Goal: Task Accomplishment & Management: Complete application form

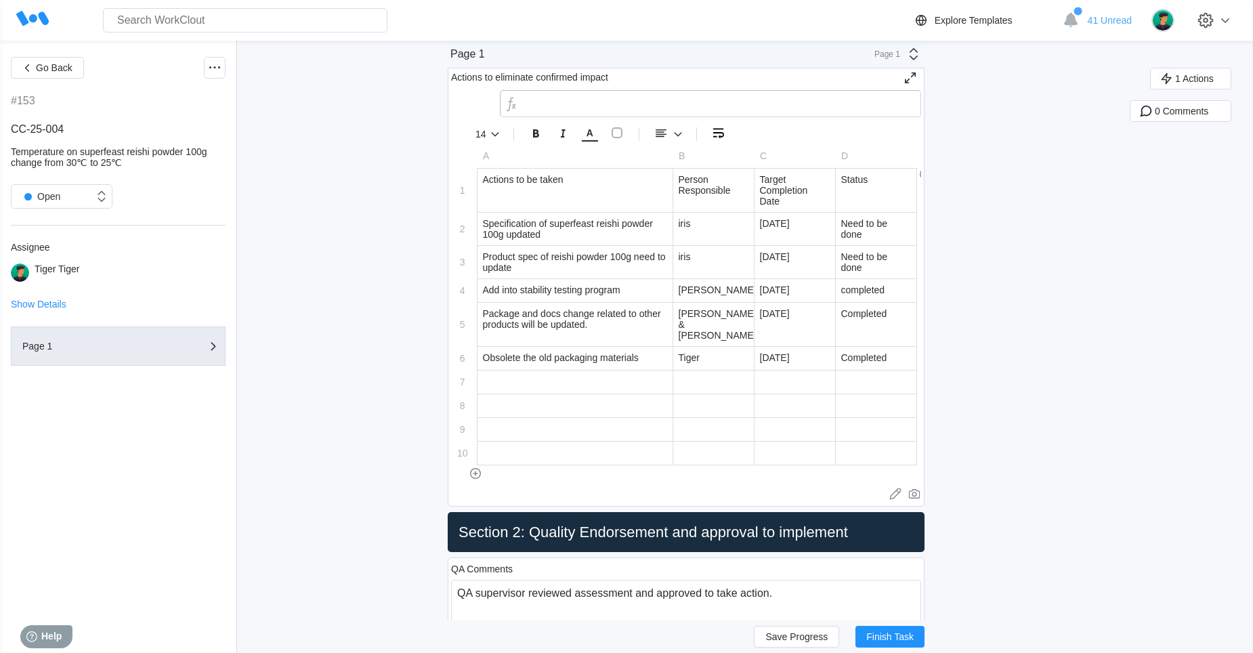
scroll to position [2913, 0]
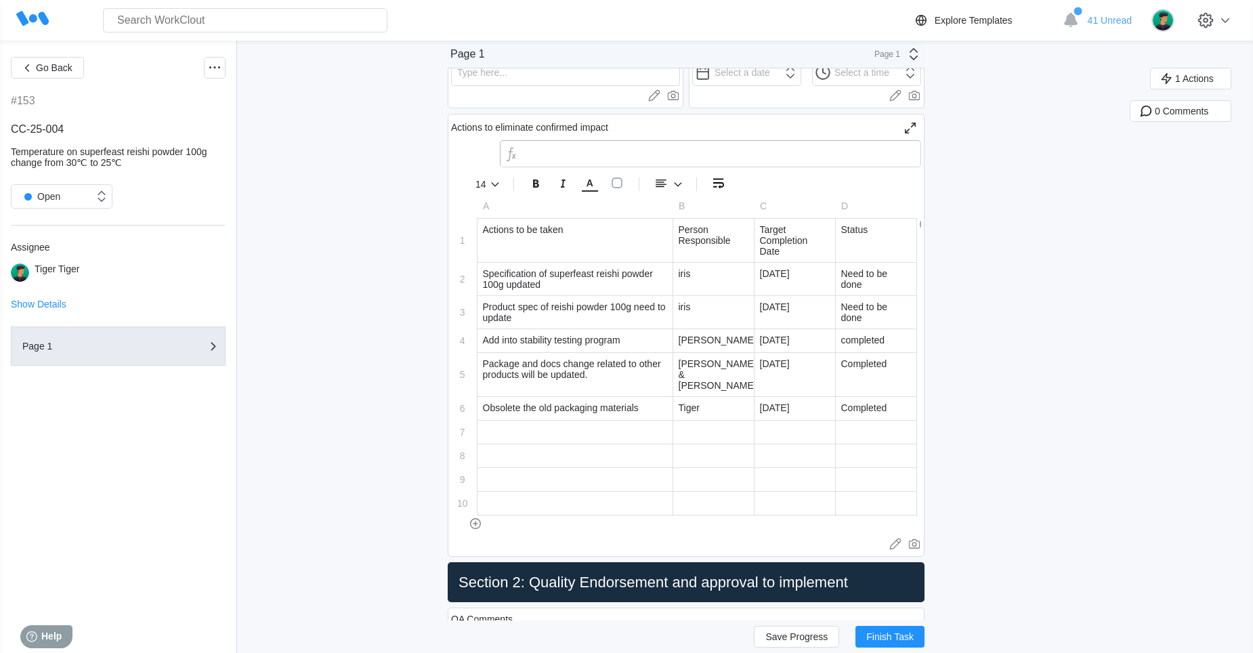
type input "Need to be done"
click at [872, 291] on div "Need to be done" at bounding box center [876, 279] width 81 height 33
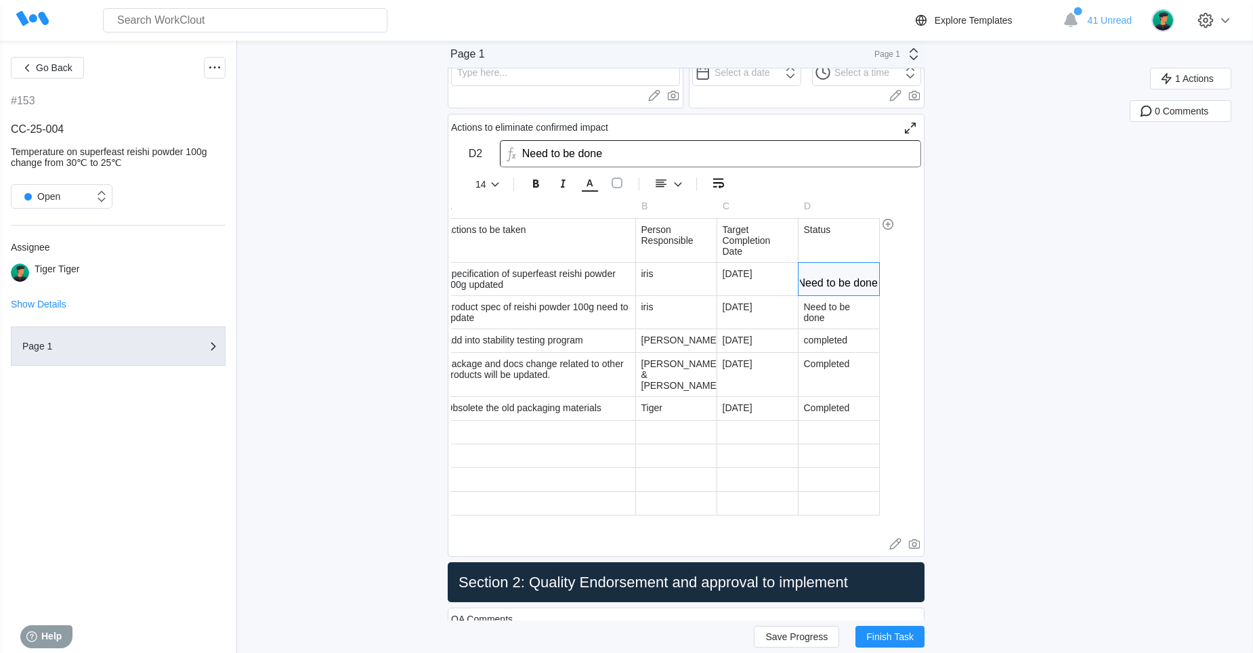
drag, startPoint x: 843, startPoint y: 280, endPoint x: 948, endPoint y: 291, distance: 106.2
type input "Completed"
click at [868, 306] on div "Need to be done" at bounding box center [839, 312] width 81 height 33
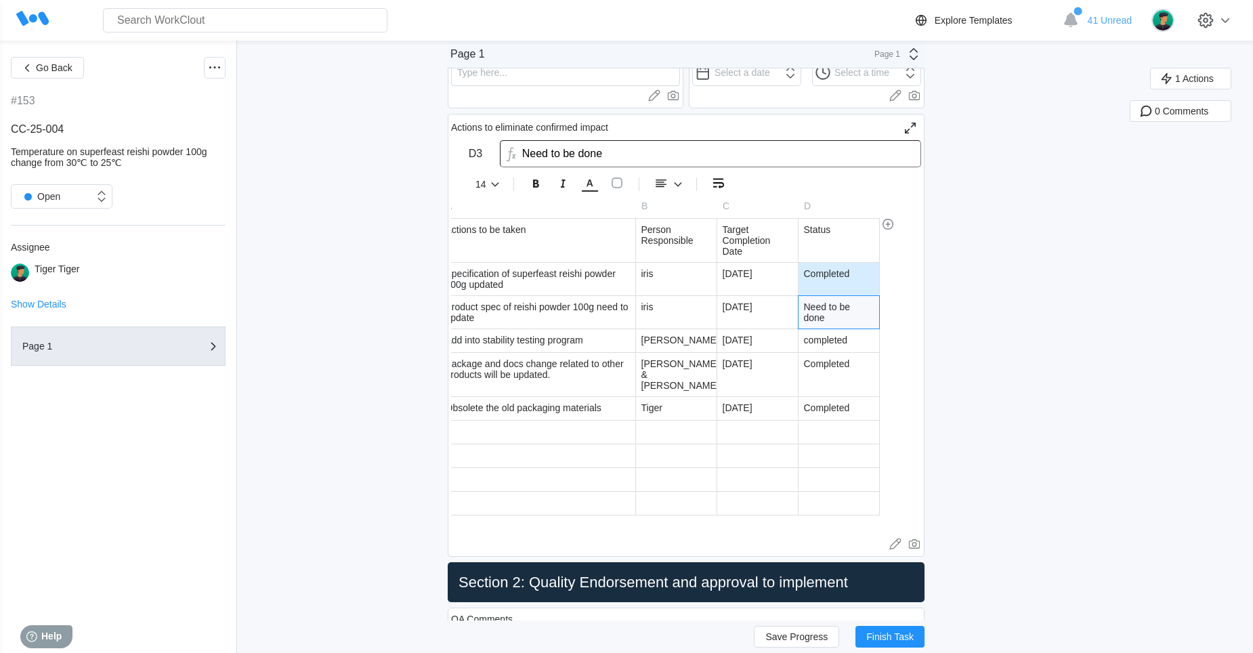
click at [868, 306] on div "Need to be done" at bounding box center [839, 312] width 81 height 33
drag, startPoint x: 809, startPoint y: 314, endPoint x: 915, endPoint y: 326, distance: 107.1
click at [915, 326] on div "A B C D 1 Actions to be taken Person Responsible Target Completion Date Status …" at bounding box center [667, 354] width 507 height 321
type input "N"
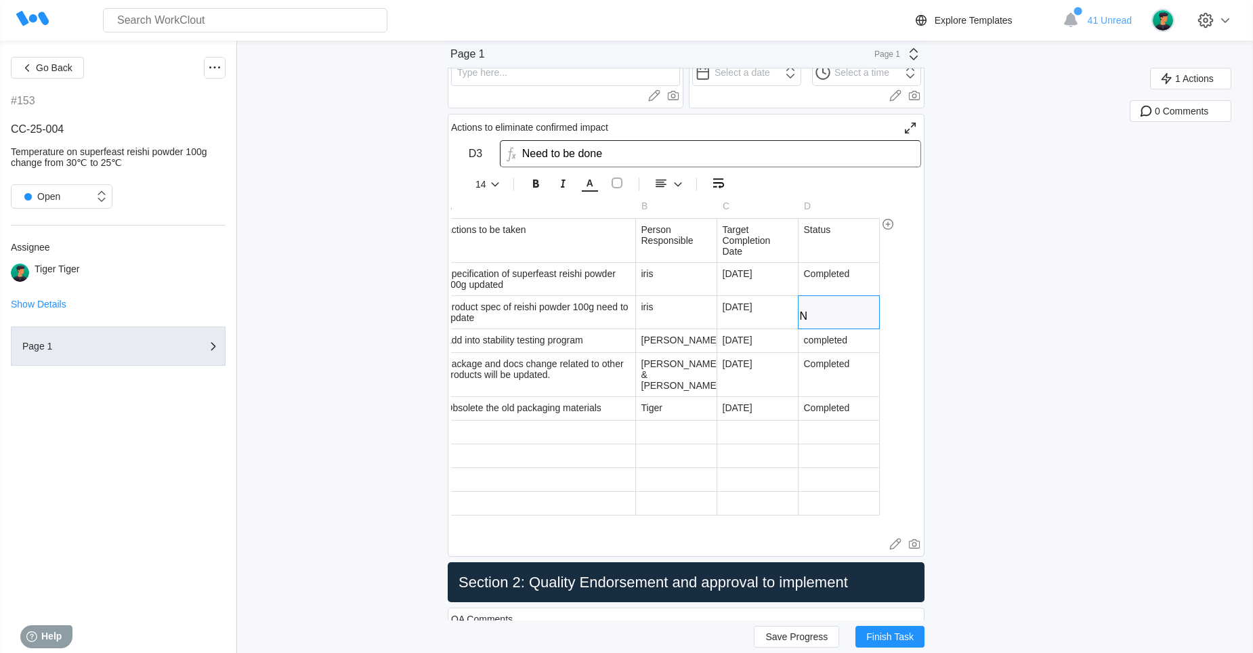
scroll to position [0, 0]
type input "Completed"
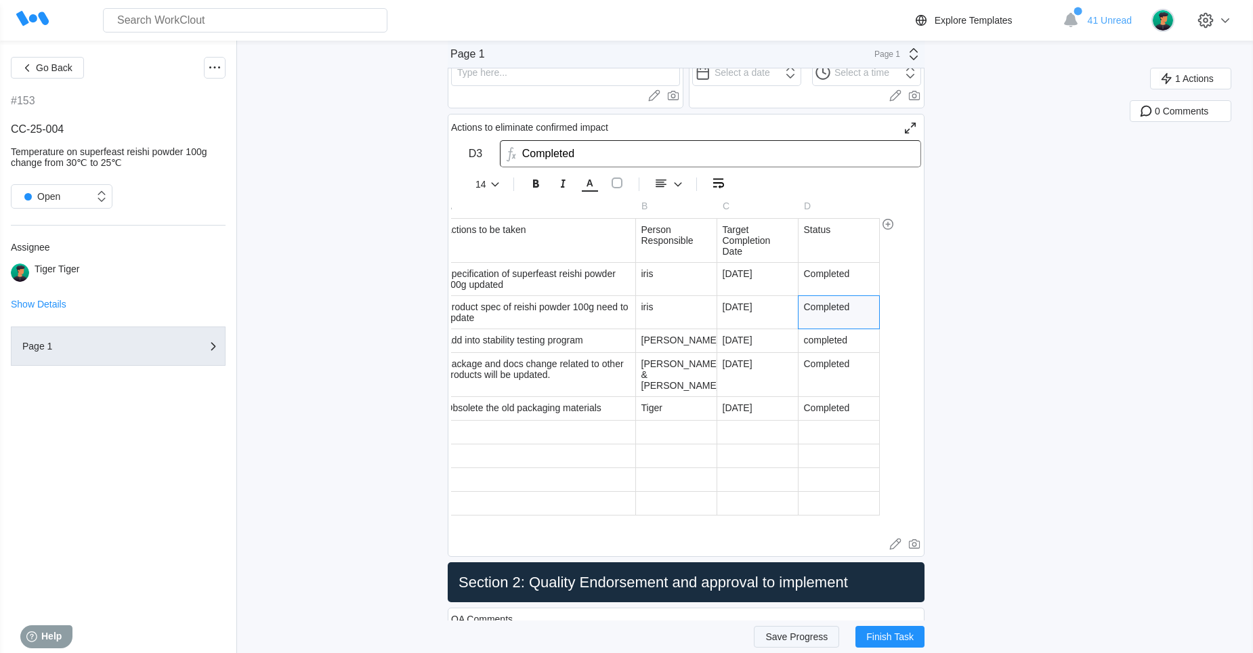
click at [776, 633] on span "Save Progress" at bounding box center [796, 636] width 62 height 9
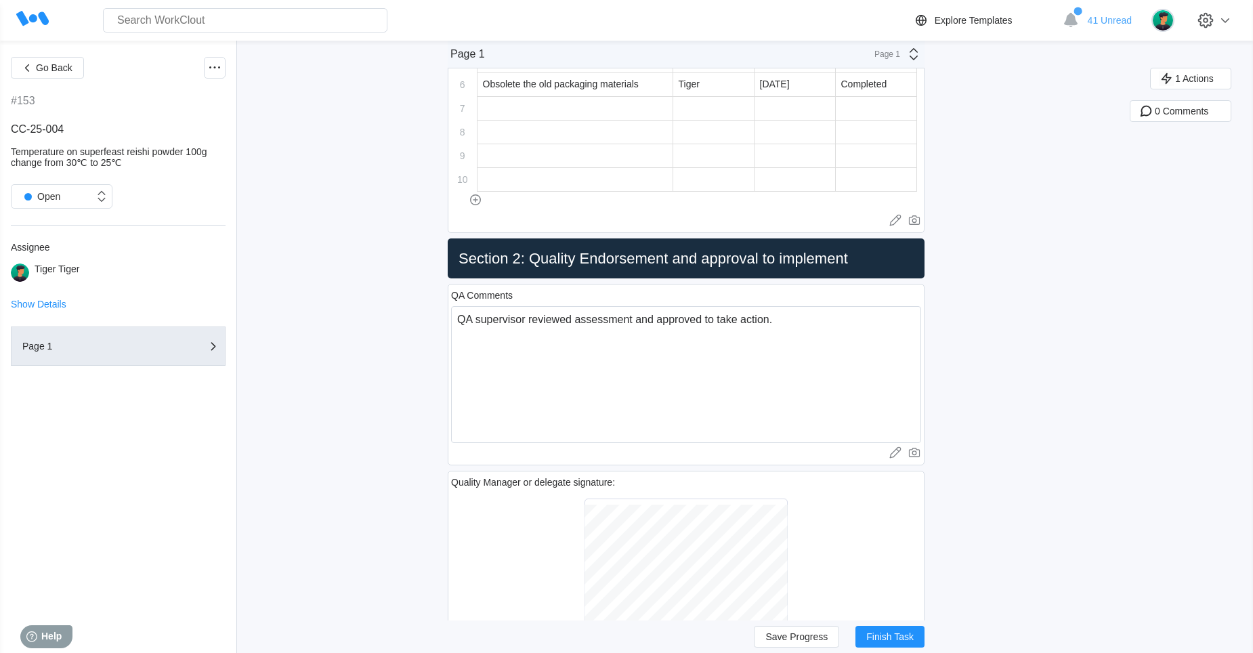
scroll to position [3033, 0]
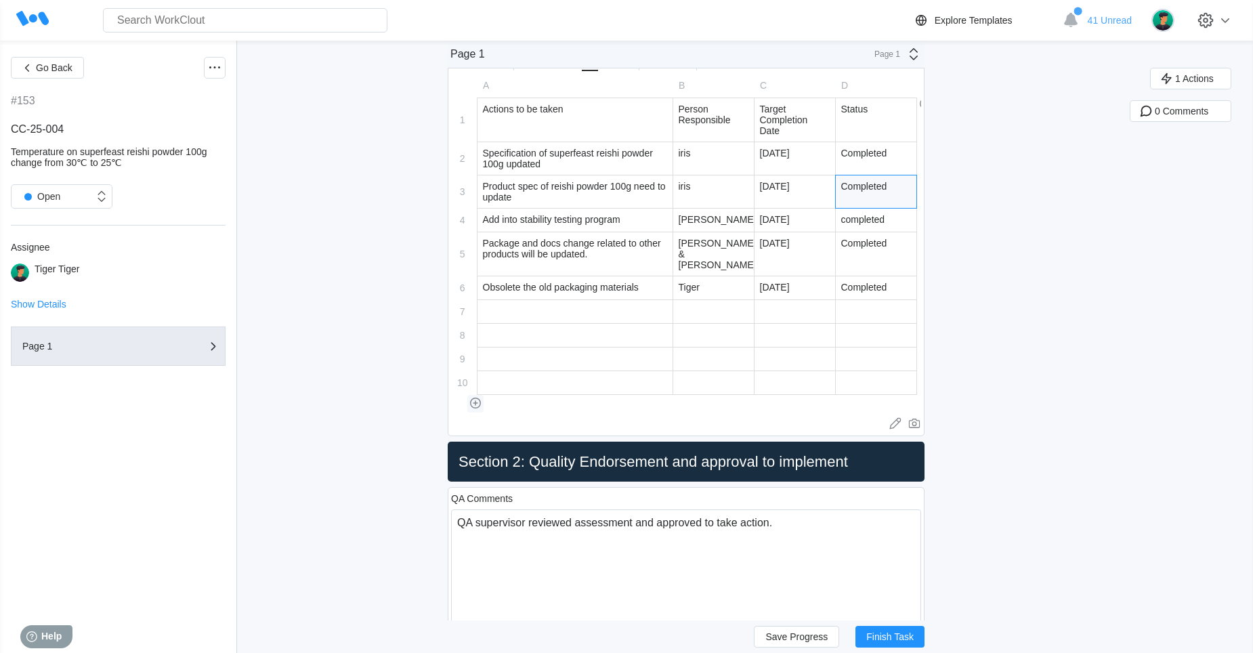
click at [478, 402] on icon "button" at bounding box center [475, 402] width 5 height 1
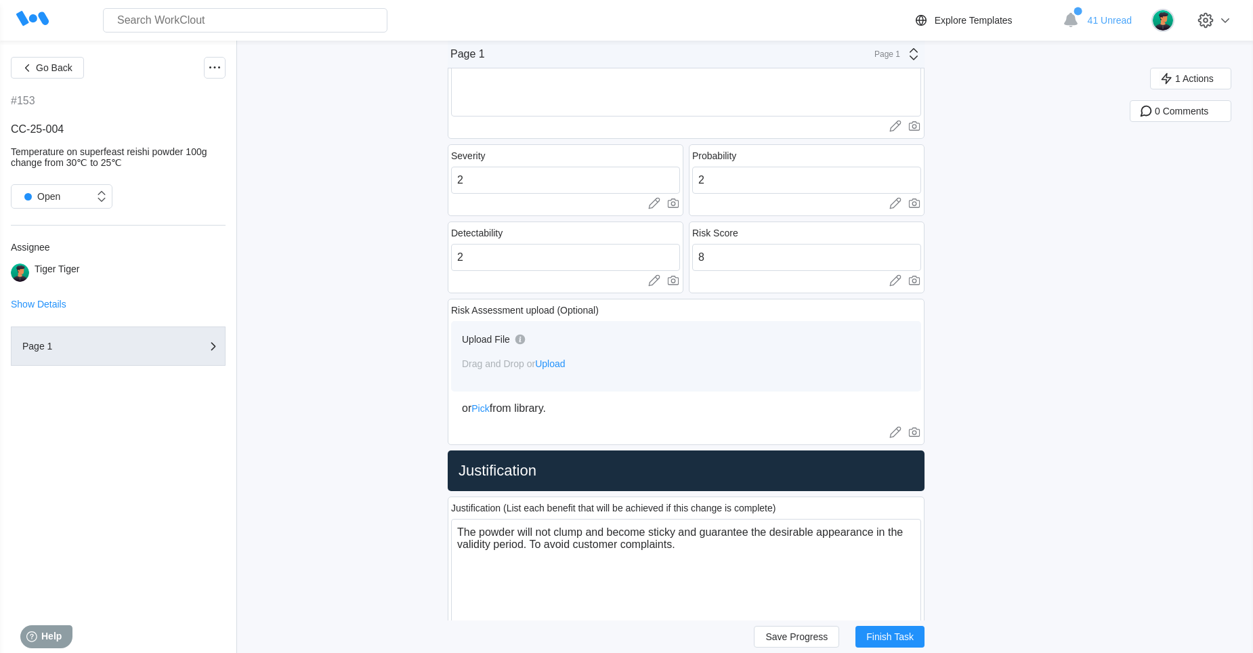
scroll to position [881, 0]
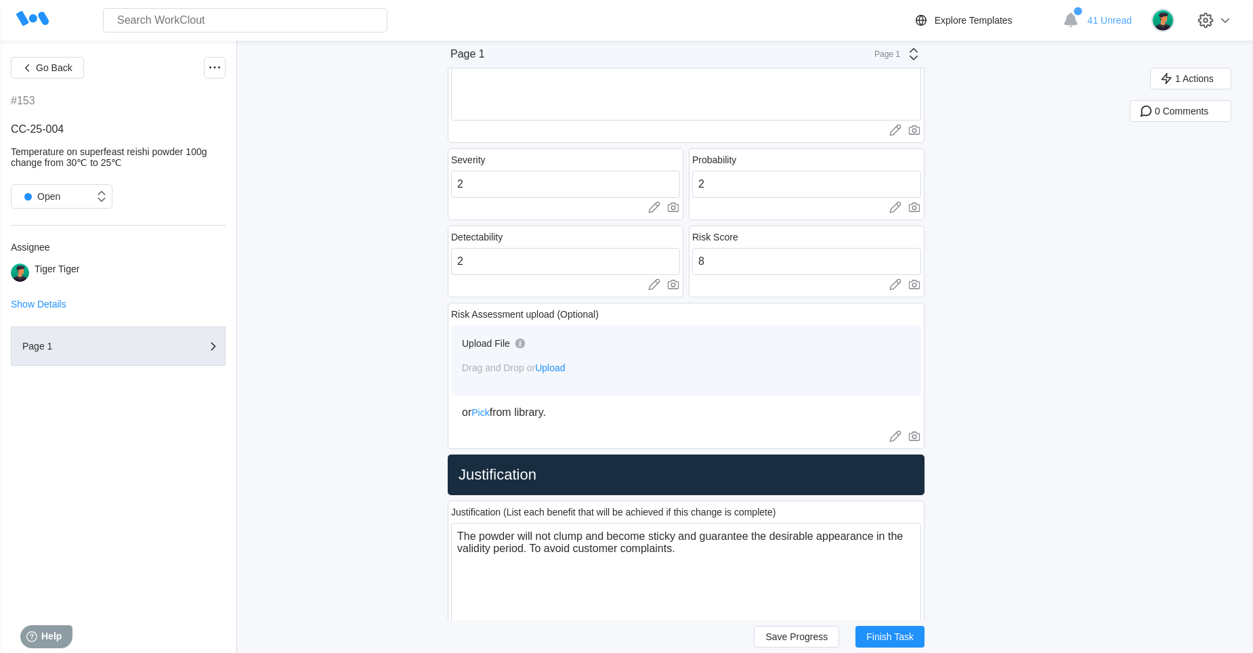
click at [471, 404] on div "Upload File Drag and Drop or Upload or Pick from library." at bounding box center [686, 371] width 470 height 93
click at [480, 413] on span "Pick" at bounding box center [480, 412] width 18 height 11
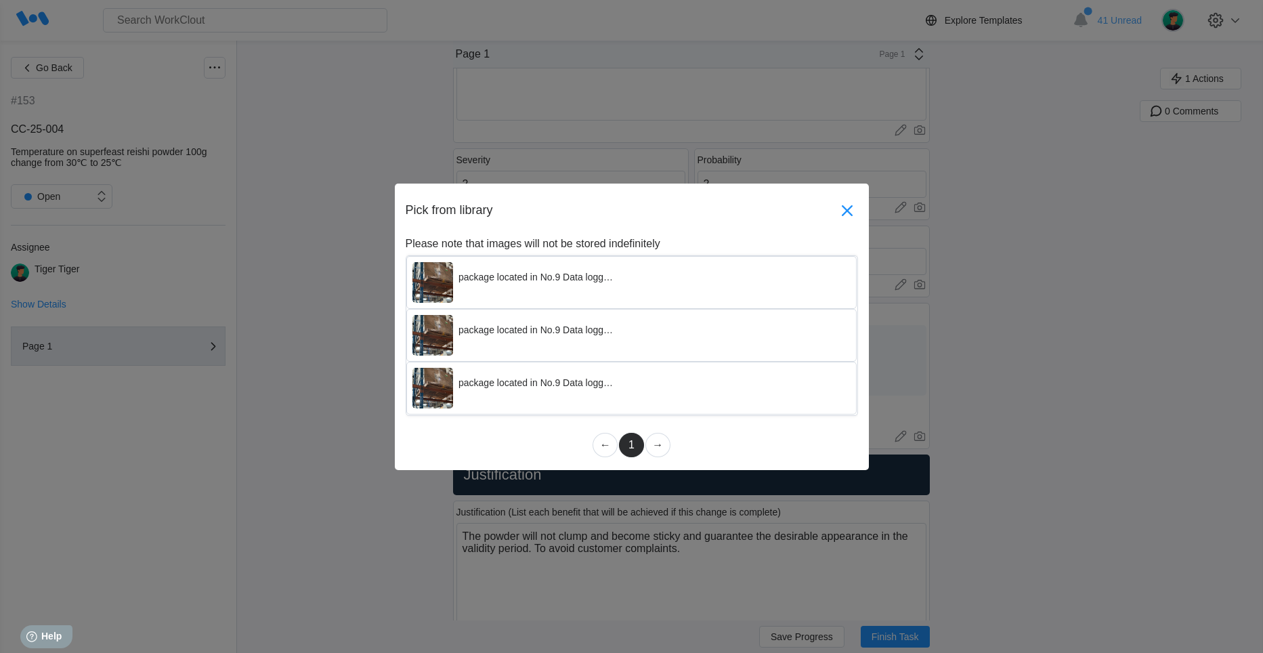
click at [854, 216] on icon at bounding box center [848, 211] width 22 height 22
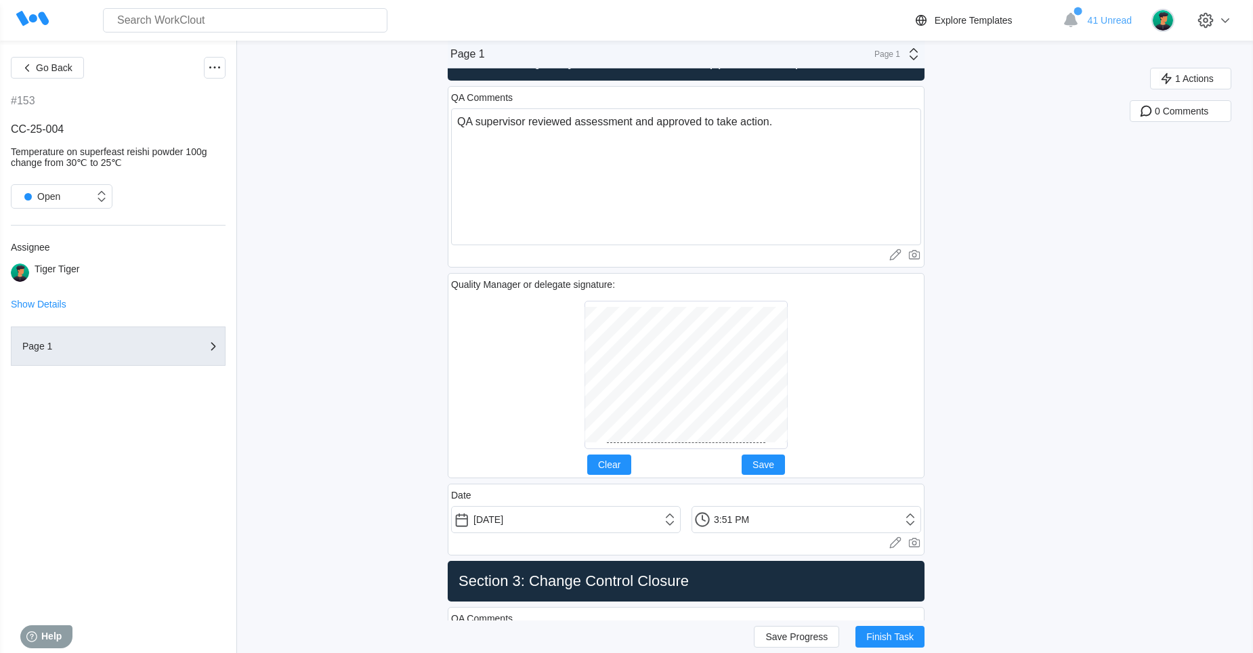
scroll to position [3184, 0]
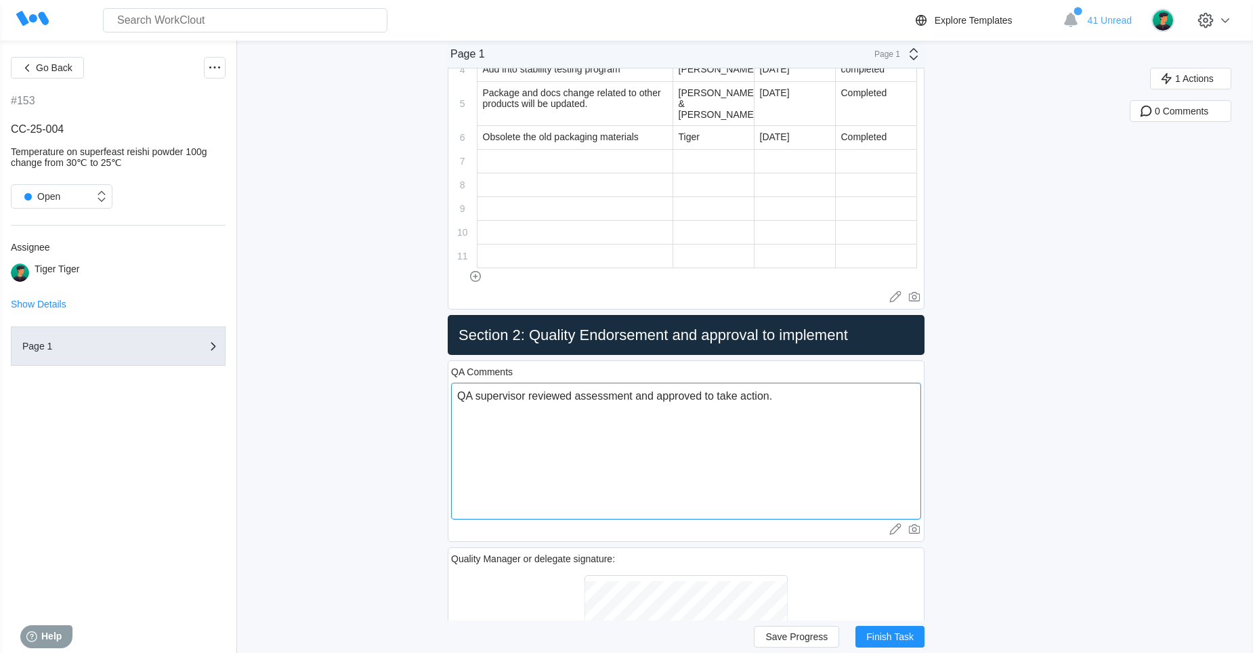
click at [544, 439] on textarea "QA supervisor reviewed assessment and approved to take action." at bounding box center [686, 451] width 470 height 137
click at [719, 400] on textarea "QA supervisor reviewed assessment and approved to take action." at bounding box center [686, 451] width 470 height 137
click at [757, 404] on textarea "QA supervisor reviewed assessment and approved to take action." at bounding box center [686, 451] width 470 height 137
click at [897, 295] on icon at bounding box center [896, 297] width 14 height 14
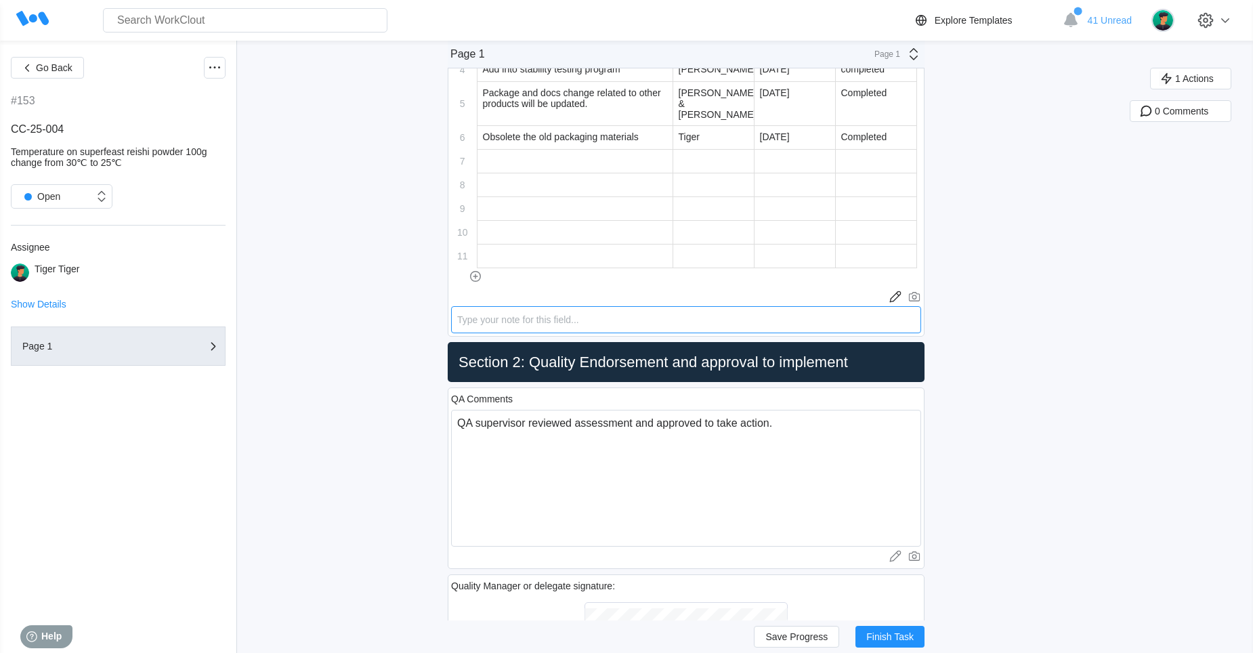
click at [763, 309] on textarea at bounding box center [686, 319] width 470 height 27
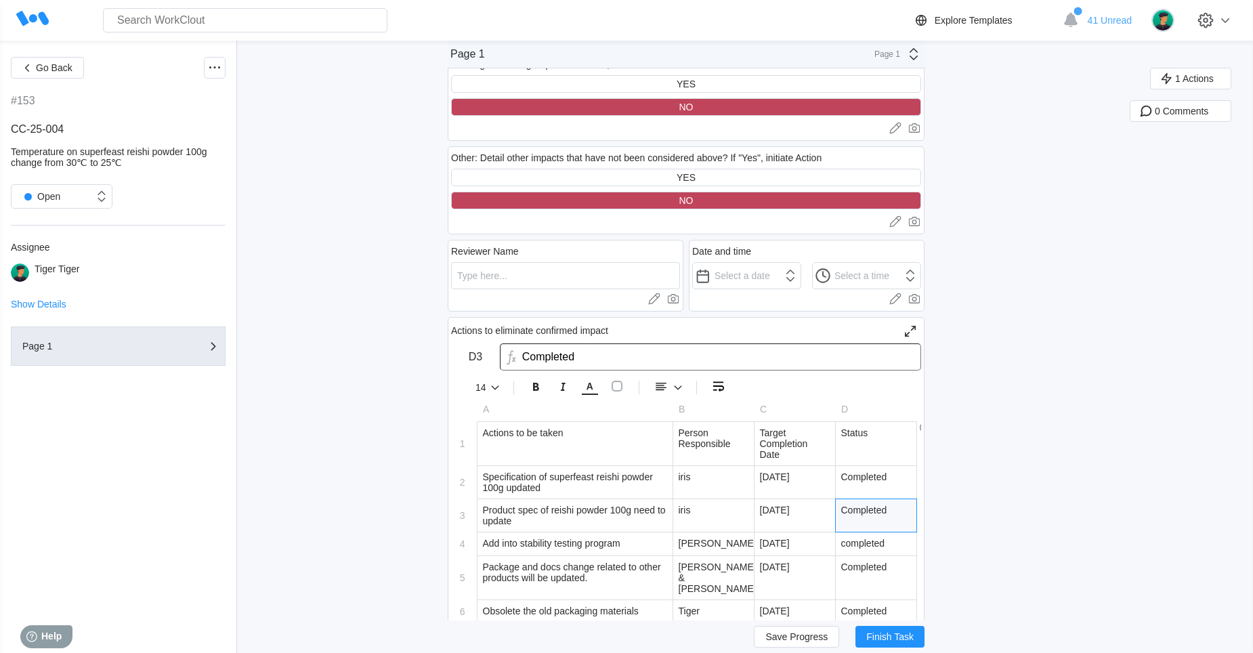
scroll to position [3048, 0]
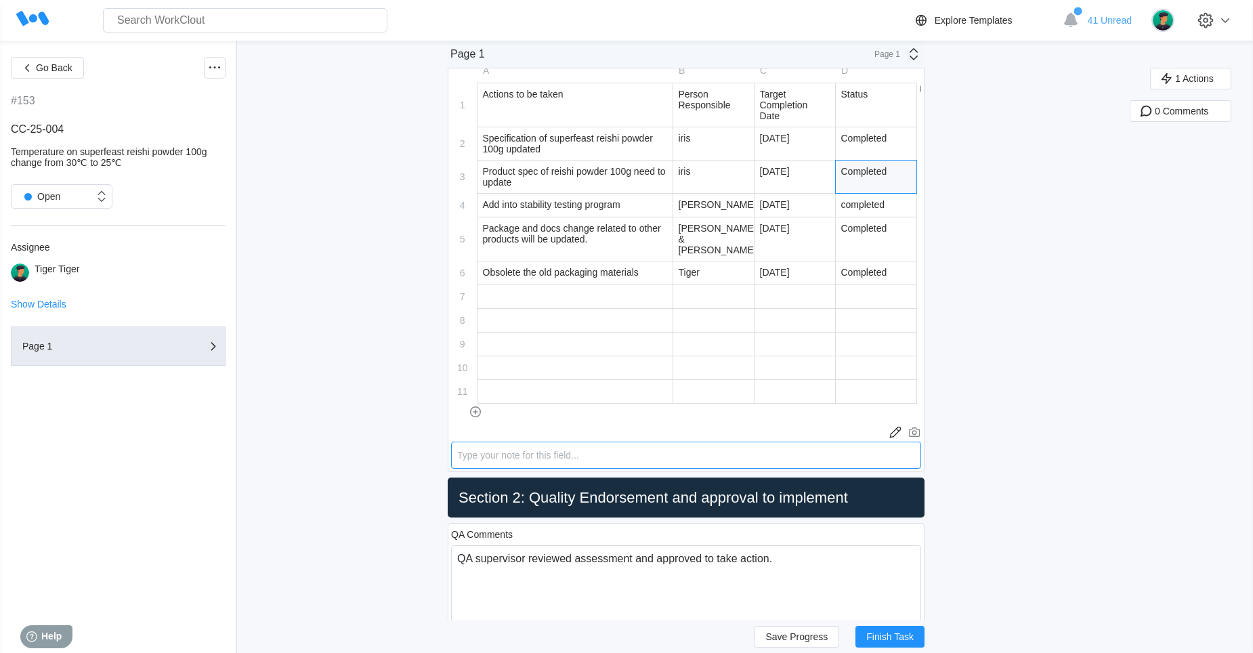
type textarea "r"
type textarea "x"
type textarea "re"
type textarea "x"
type textarea "rei"
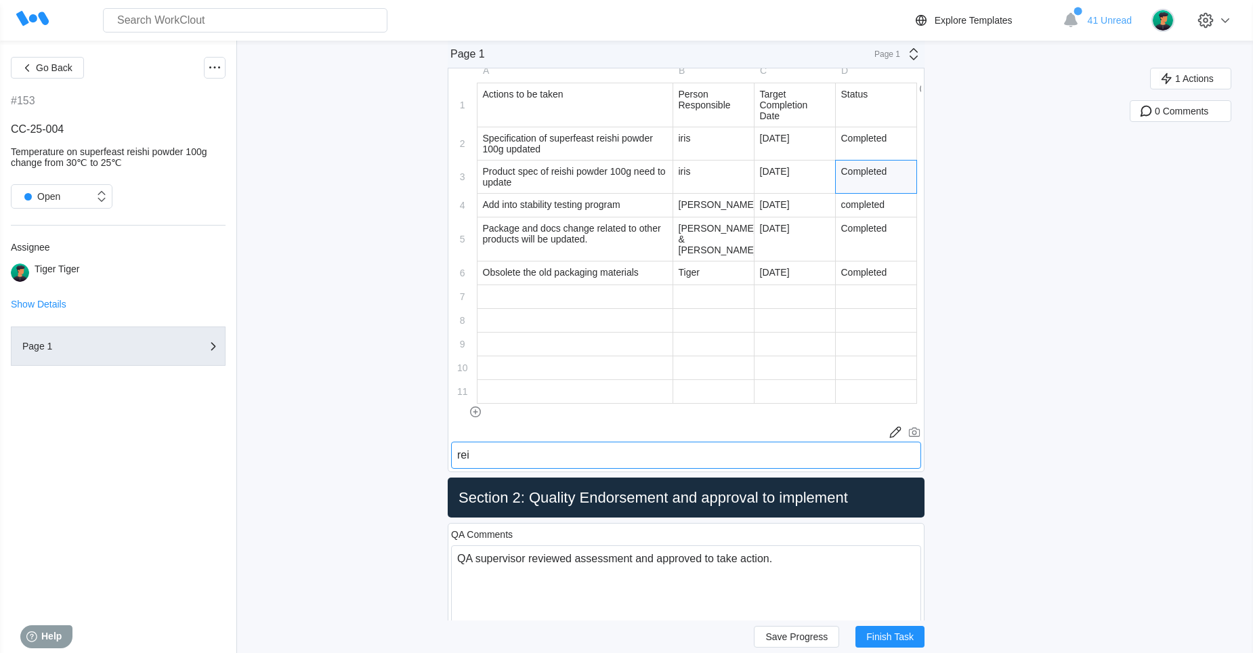
type textarea "x"
type textarea "re"
type textarea "x"
type textarea "r"
type textarea "x"
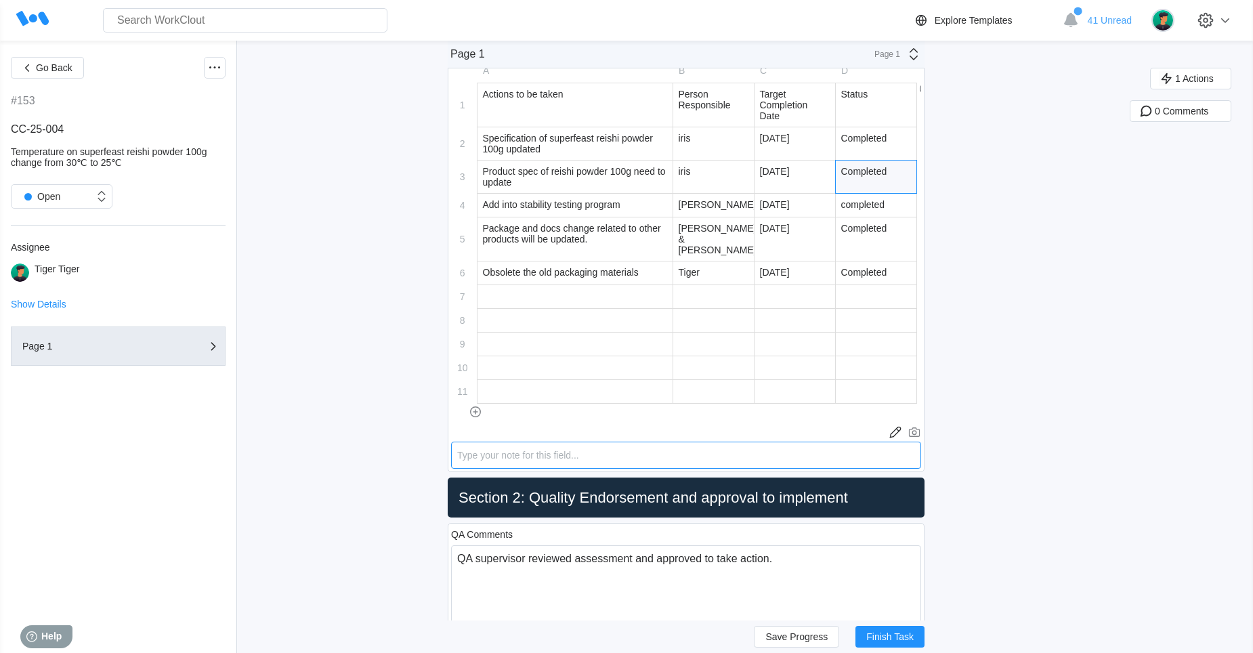
type textarea "x"
type textarea "R"
type textarea "x"
type textarea "RE"
type textarea "x"
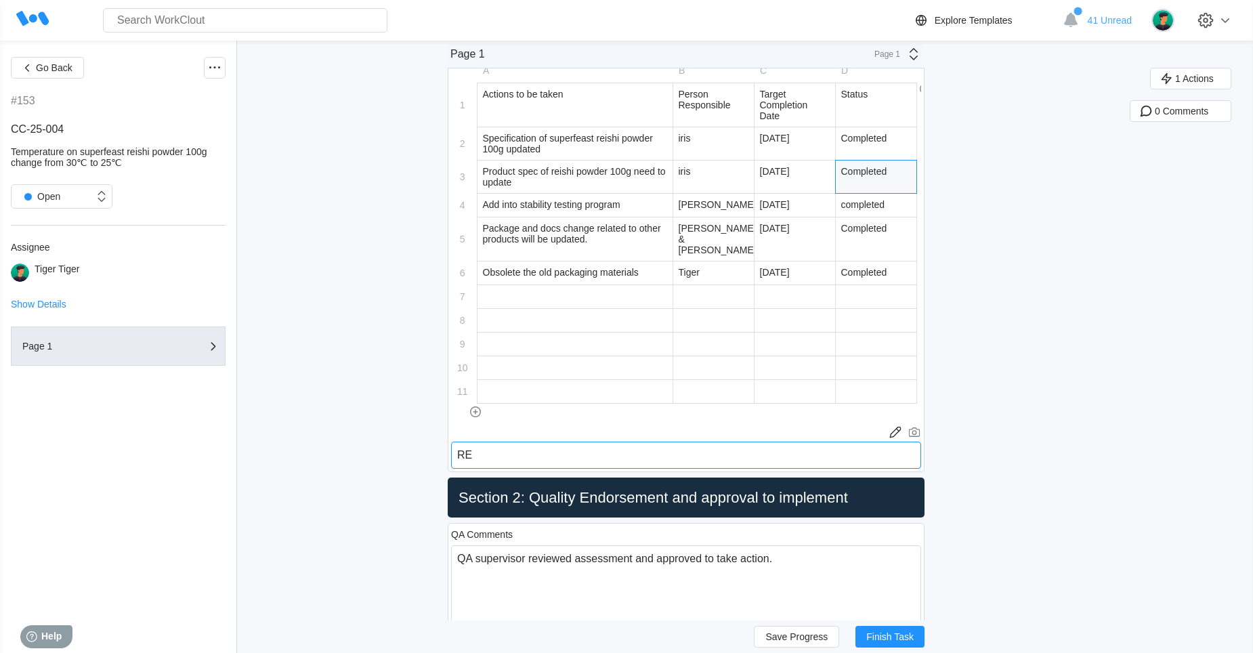
type textarea "REI"
type textarea "x"
type textarea "[PERSON_NAME]"
type textarea "x"
type textarea "REI"
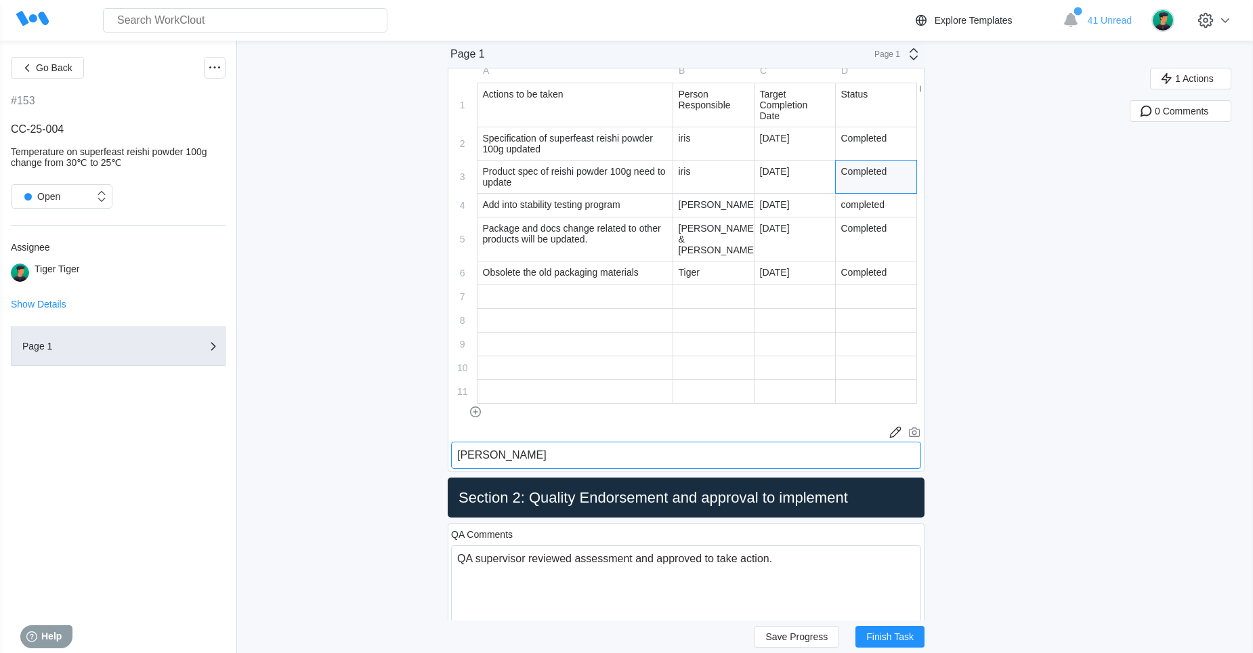
type textarea "x"
type textarea "RE"
type textarea "x"
type textarea "R"
type textarea "x"
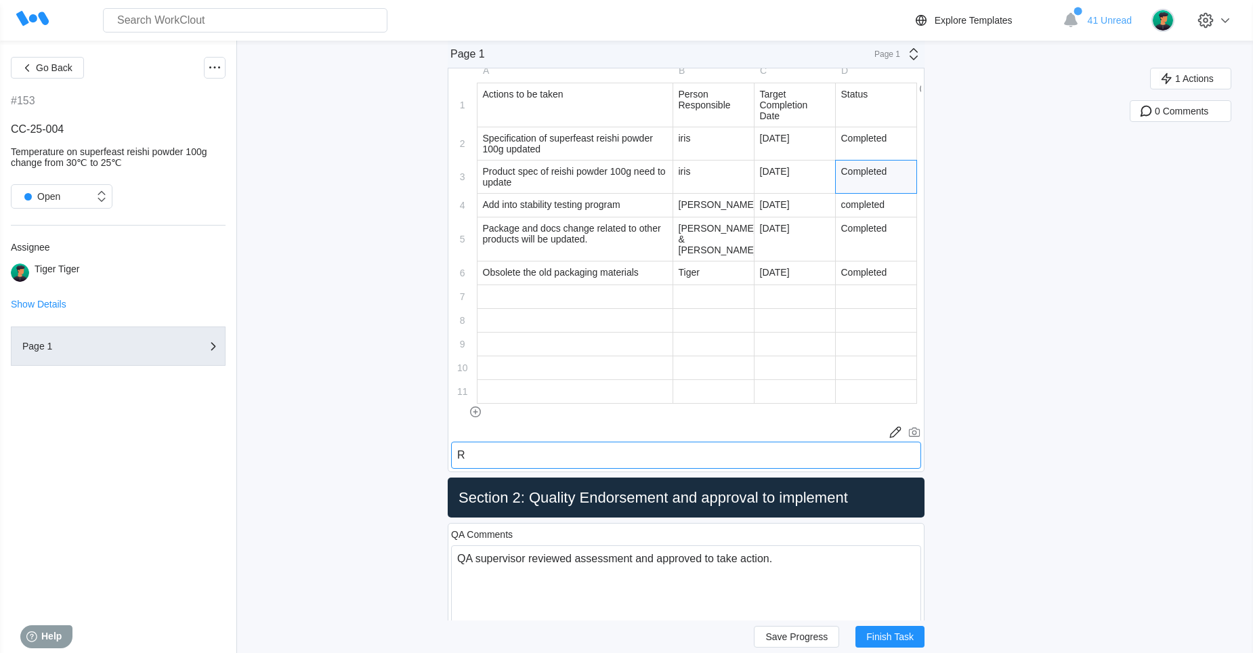
type textarea "Re"
type textarea "x"
type textarea "Rei"
type textarea "x"
type textarea "[PERSON_NAME]"
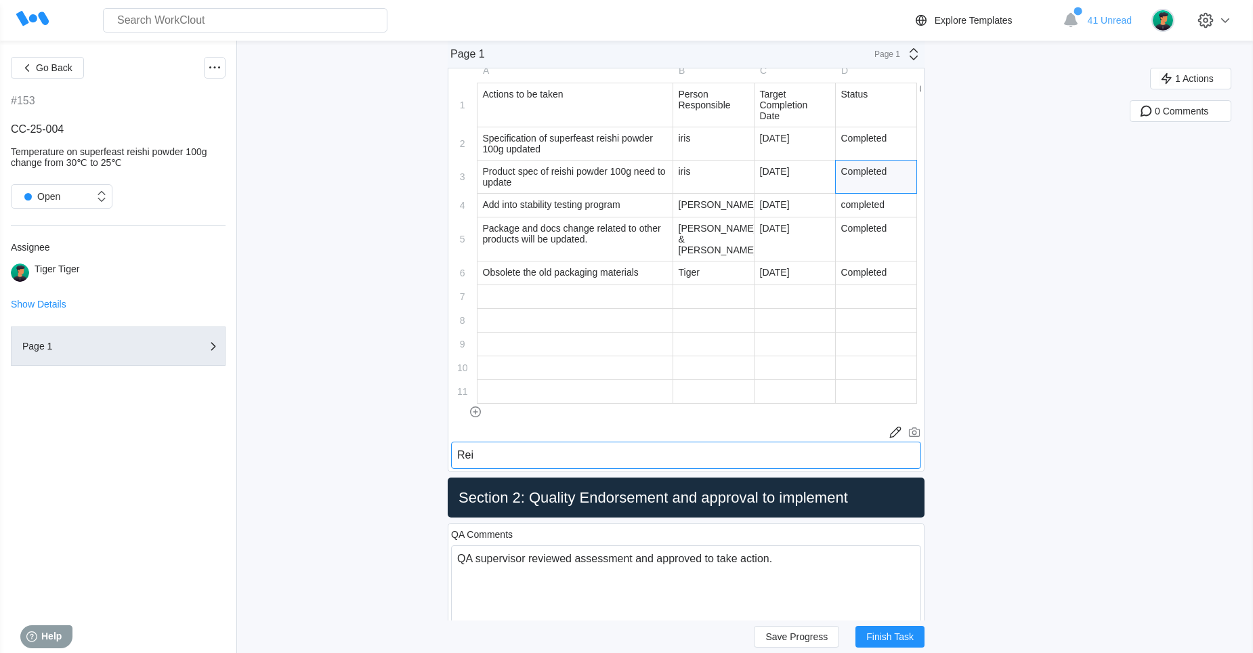
type textarea "x"
type textarea "[PERSON_NAME]"
type textarea "x"
type textarea "Reishi"
type textarea "x"
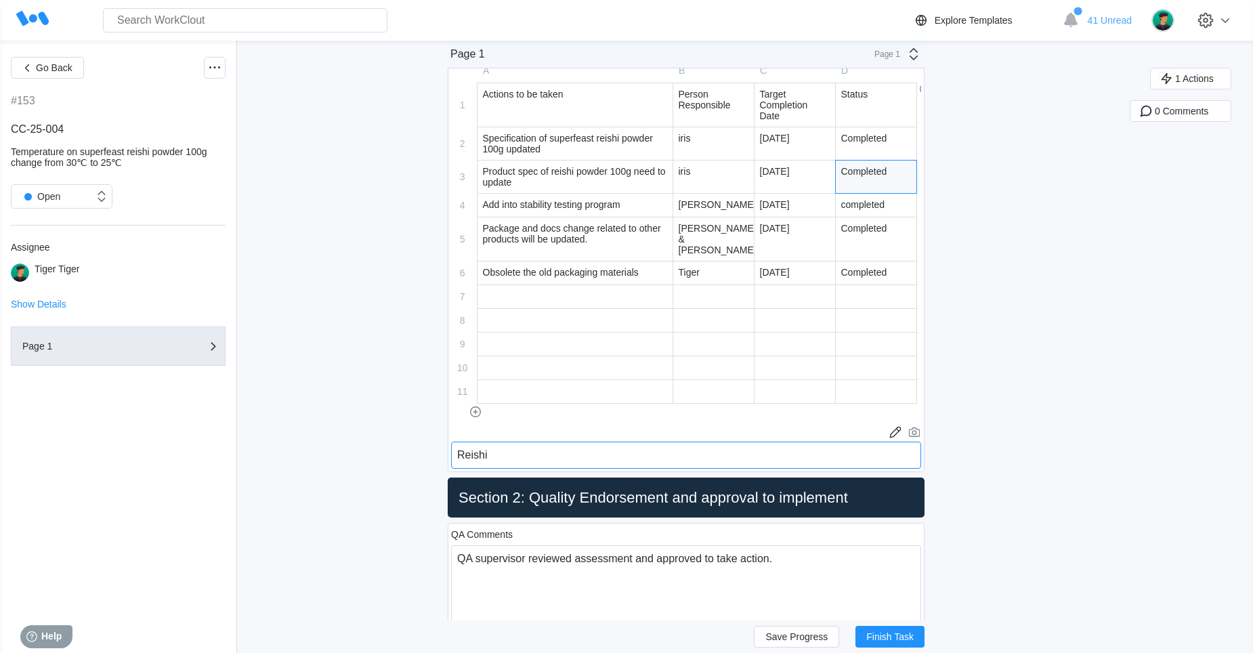
type textarea "Reishi1"
type textarea "x"
type textarea "Reishi"
type textarea "x"
type textarea "Reishi"
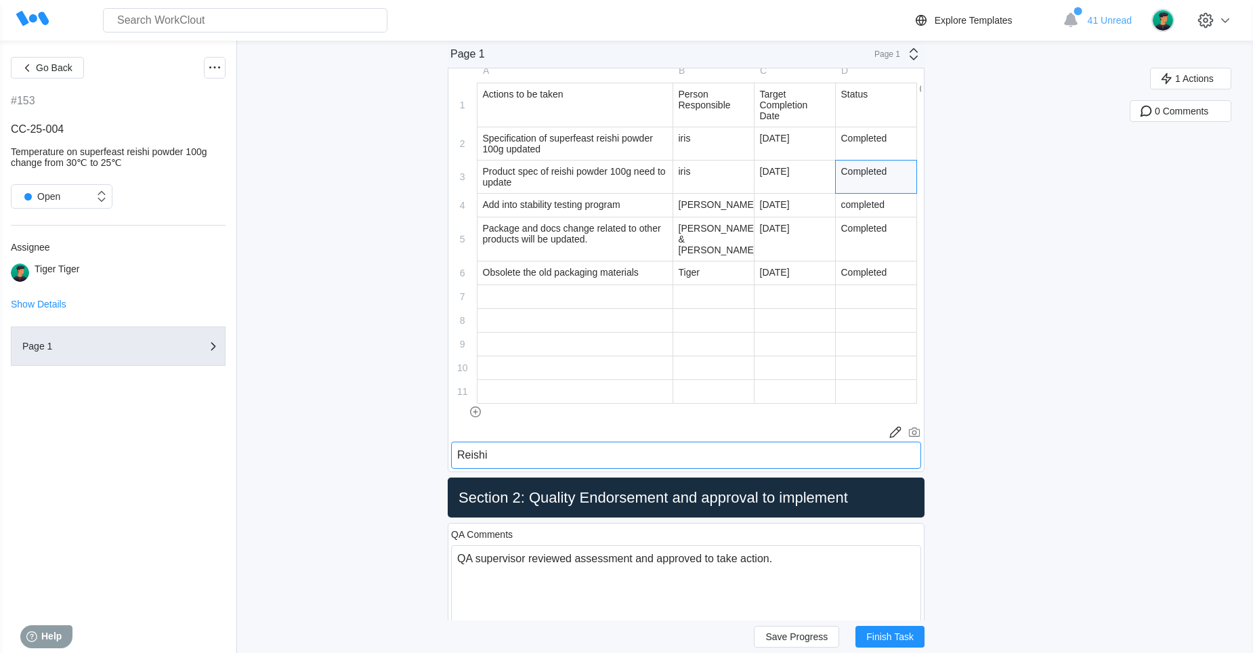
type textarea "x"
type textarea "Reishi 1"
type textarea "x"
type textarea "Reishi 19"
type textarea "x"
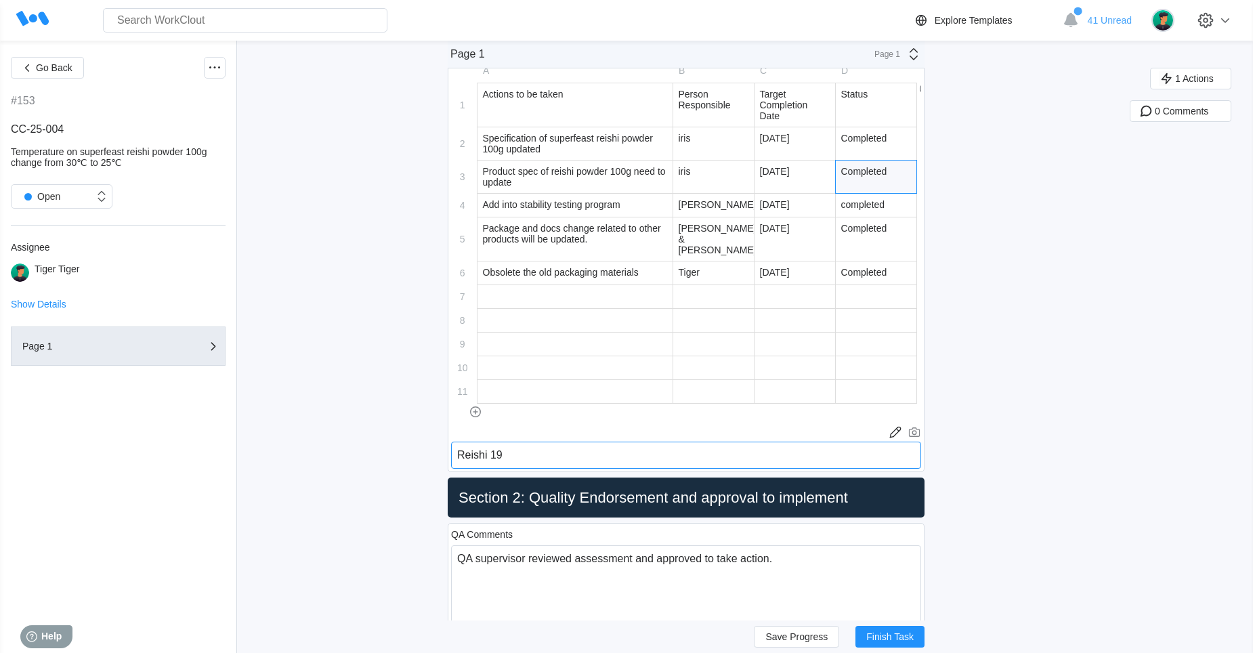
type textarea "Reishi 1"
type textarea "x"
type textarea "Reishi 10"
type textarea "x"
type textarea "Reishi 100"
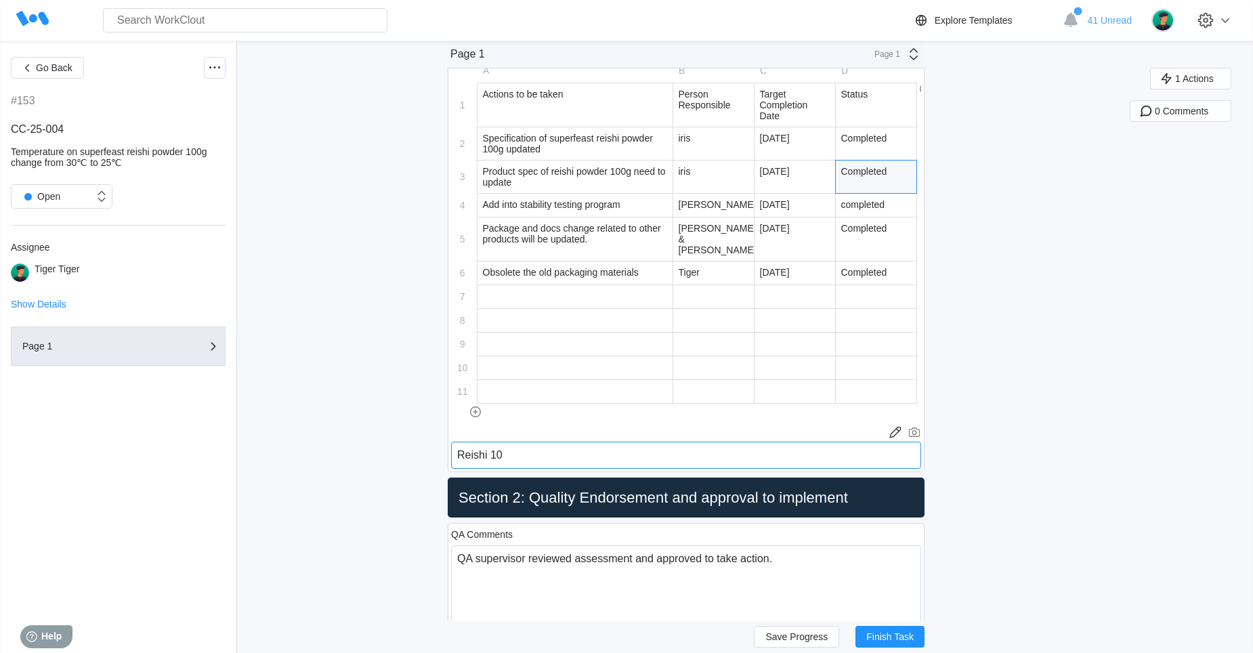
type textarea "x"
type textarea "Reishi 100g"
type textarea "x"
type textarea "Reishi 100g,"
type textarea "x"
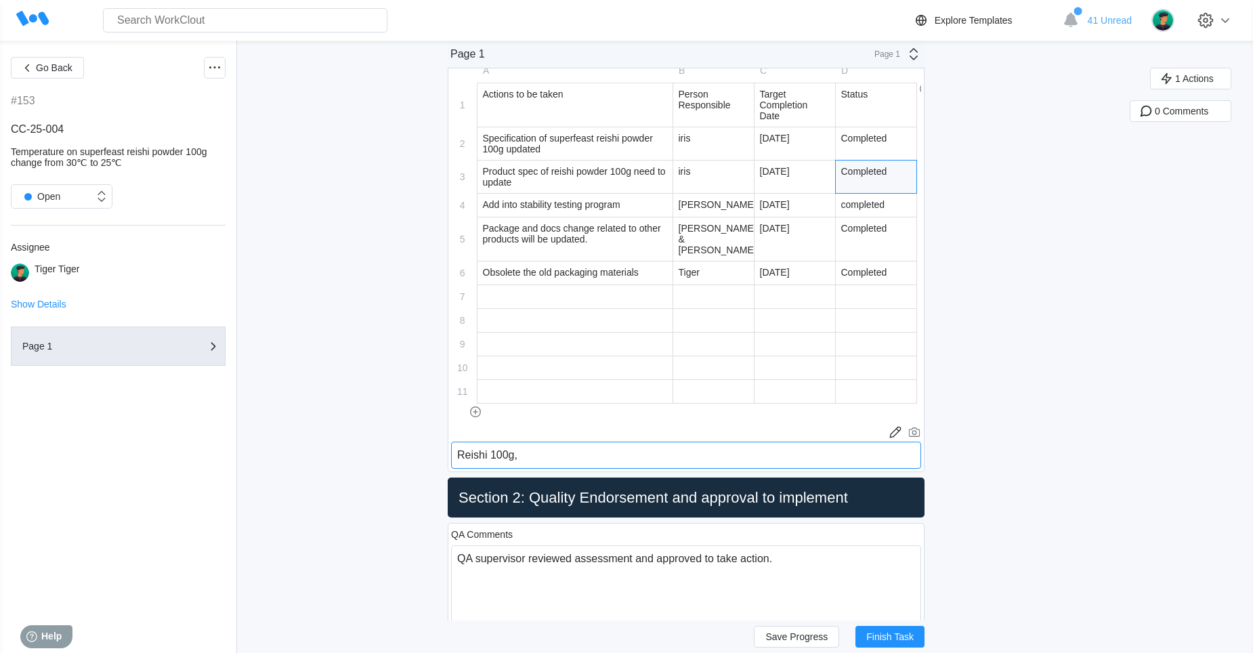
type textarea "Reishi 100g,"
type textarea "x"
type textarea "Reishi 100g, Q"
type textarea "x"
type textarea "Reishi 100g, QI"
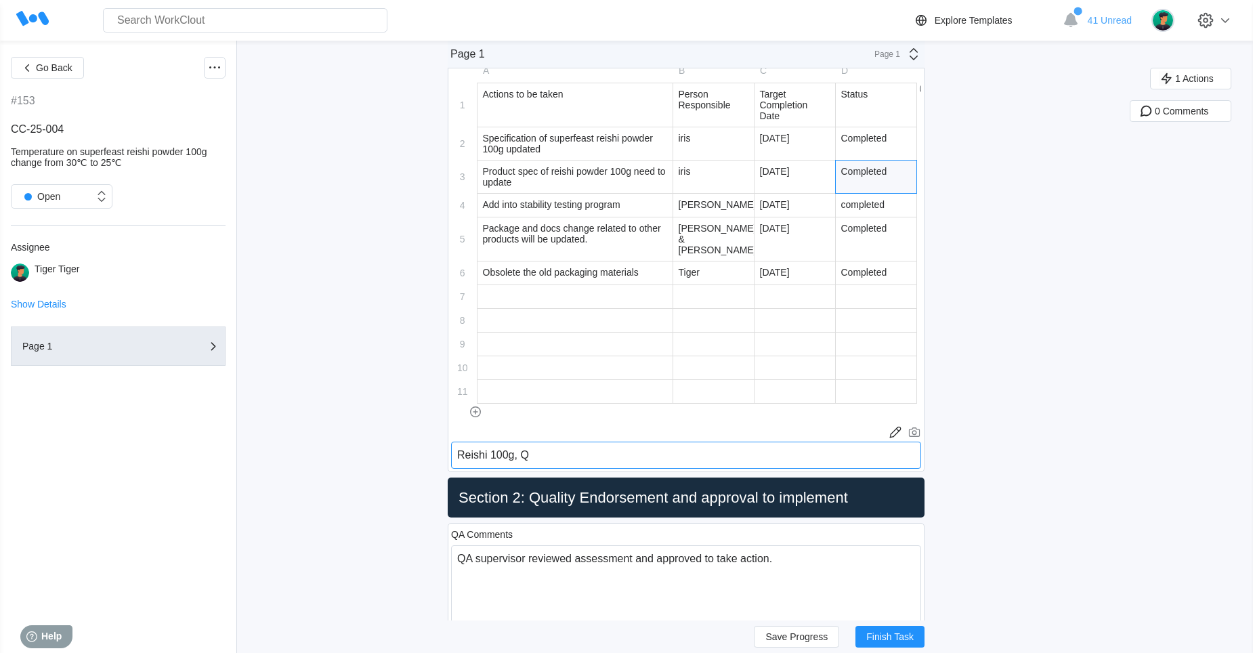
type textarea "x"
type textarea "Reishi 100g, Q"
type textarea "x"
type textarea "Reishi 100g, QI"
type textarea "x"
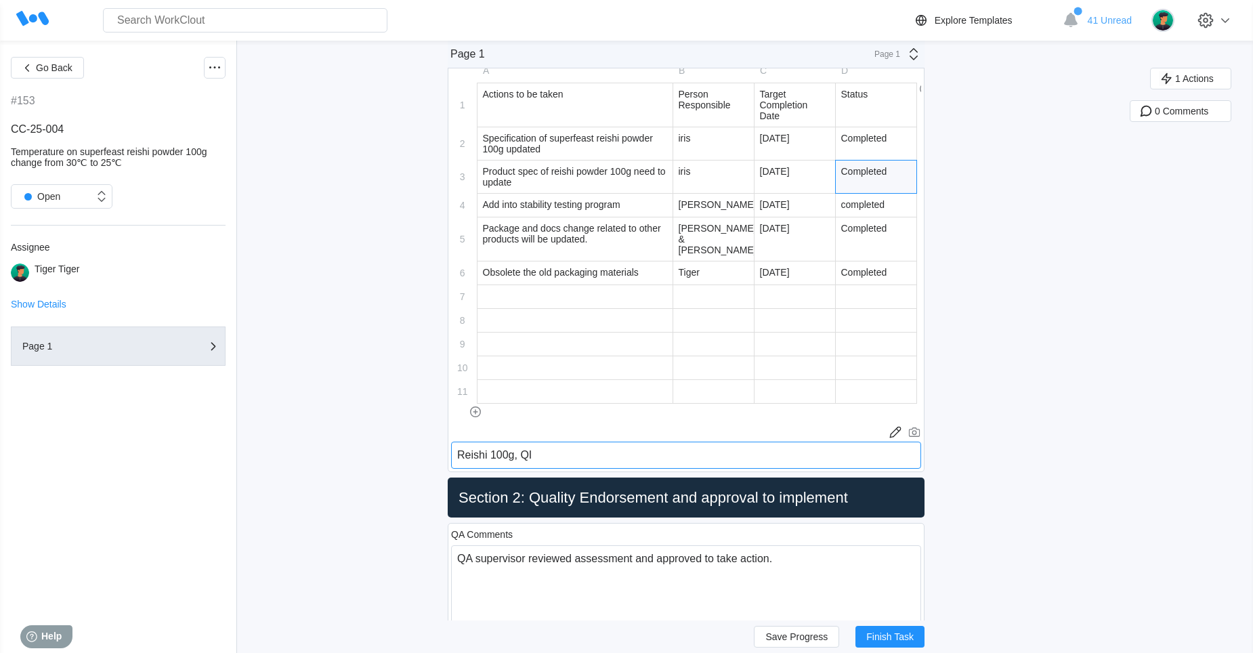
type textarea "Reishi 100g, QI"
type textarea "x"
type textarea "Reishi 100g, QI 1"
type textarea "x"
type textarea "Reishi 100g, QI 10"
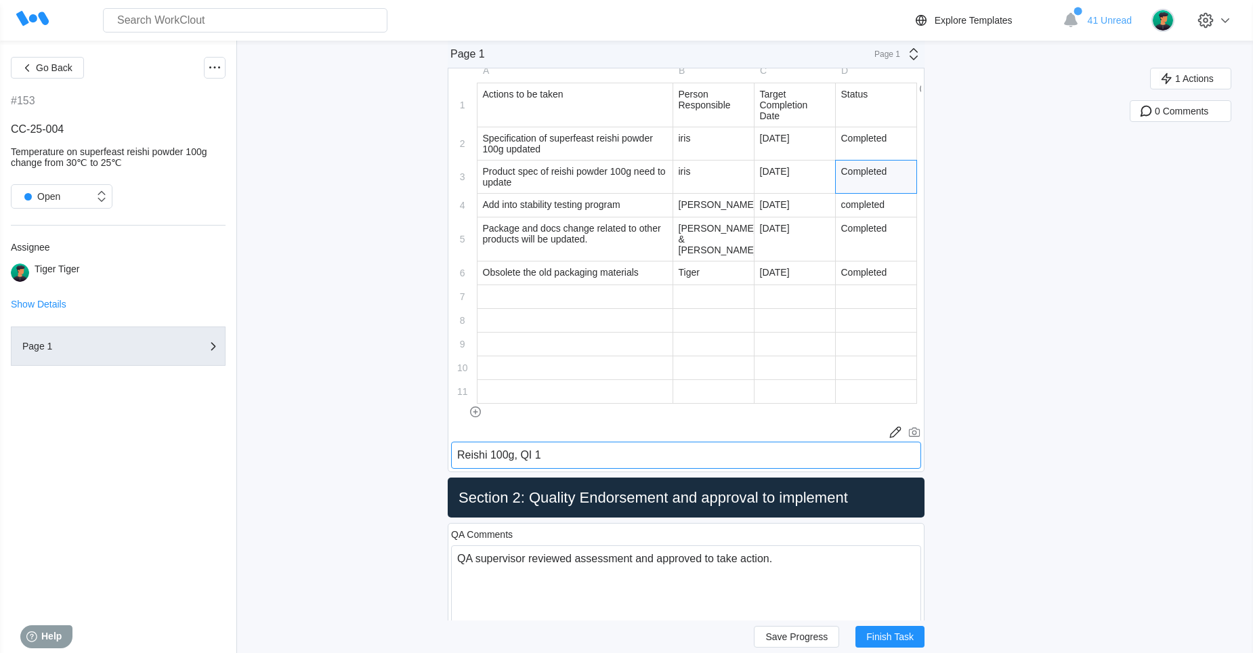
type textarea "x"
type textarea "Reishi 100g, QI 100"
type textarea "x"
type textarea "Reishi 100g, QI 100G"
type textarea "x"
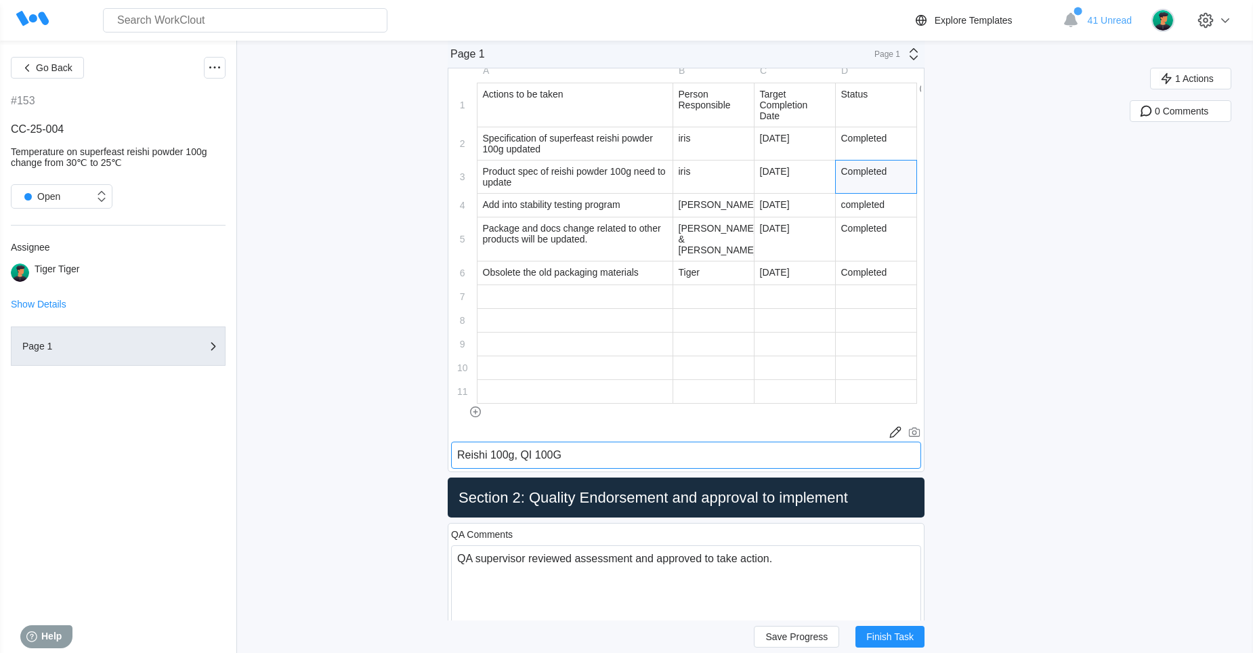
type textarea "Reishi 100g, QI 100"
type textarea "x"
type textarea "Reishi 100g, QI 100,"
type textarea "x"
type textarea "Reishi 100g, QI 100,"
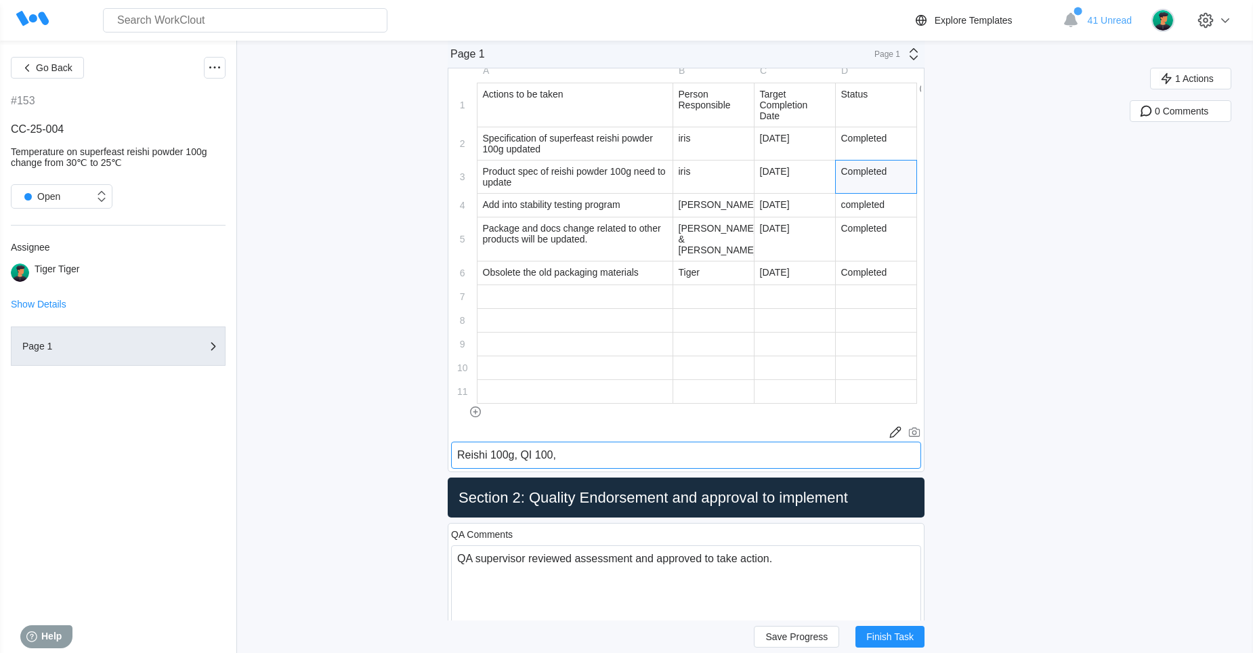
type textarea "x"
type textarea "Reishi 100g, QI 100, q"
type textarea "x"
type textarea "Reishi 100g, QI 100, qi"
type textarea "x"
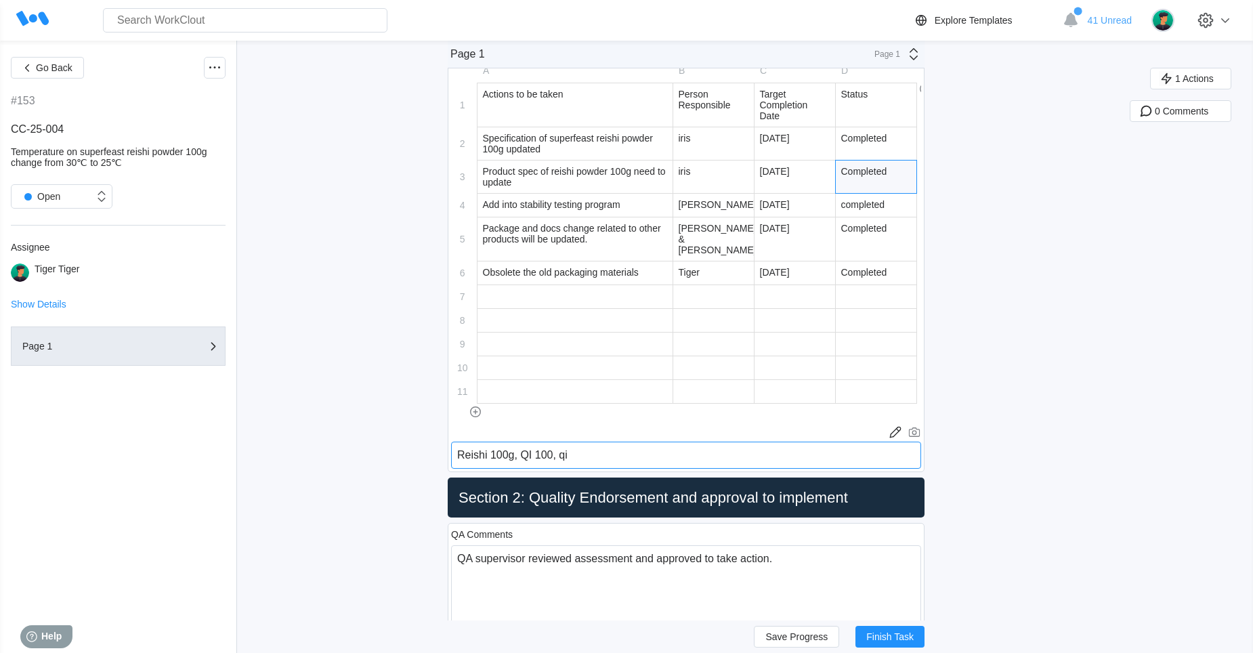
type textarea "Reishi 100g, QI 100, q"
type textarea "x"
type textarea "Reishi 100g, QI 100,"
type textarea "x"
type textarea "Reishi 100g, QI 100, Q"
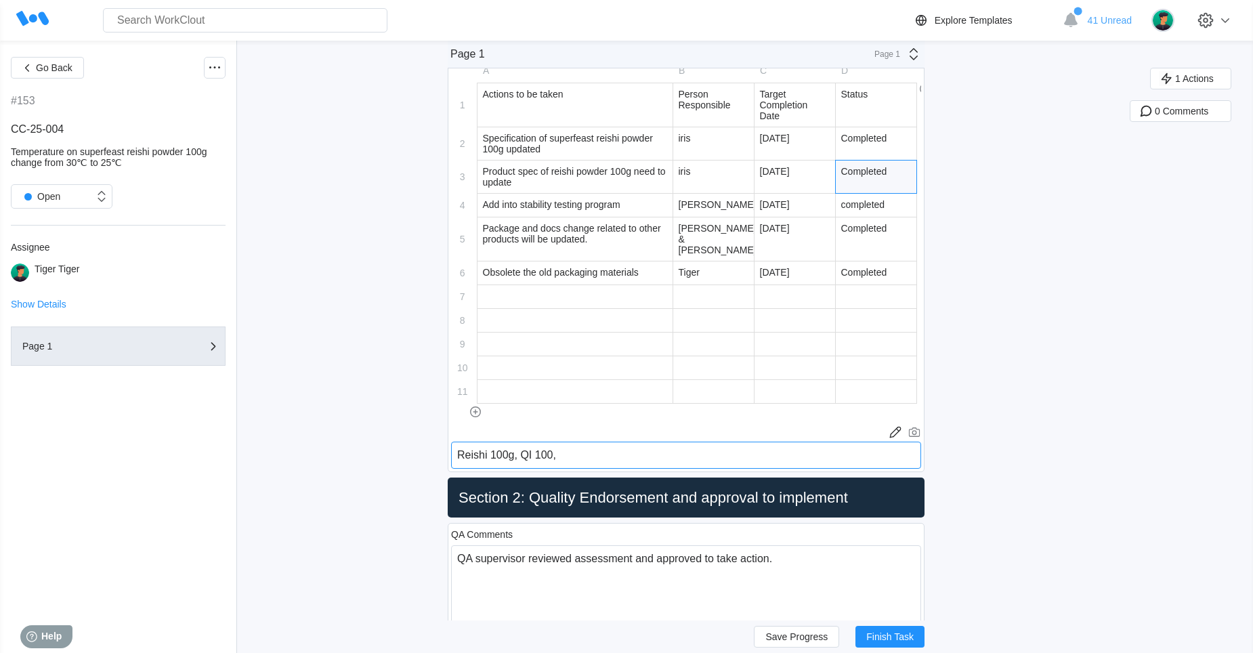
type textarea "x"
type textarea "Reishi 100g, QI 100, QI"
type textarea "x"
type textarea "Reishi 100g, QI 100, Q"
type textarea "x"
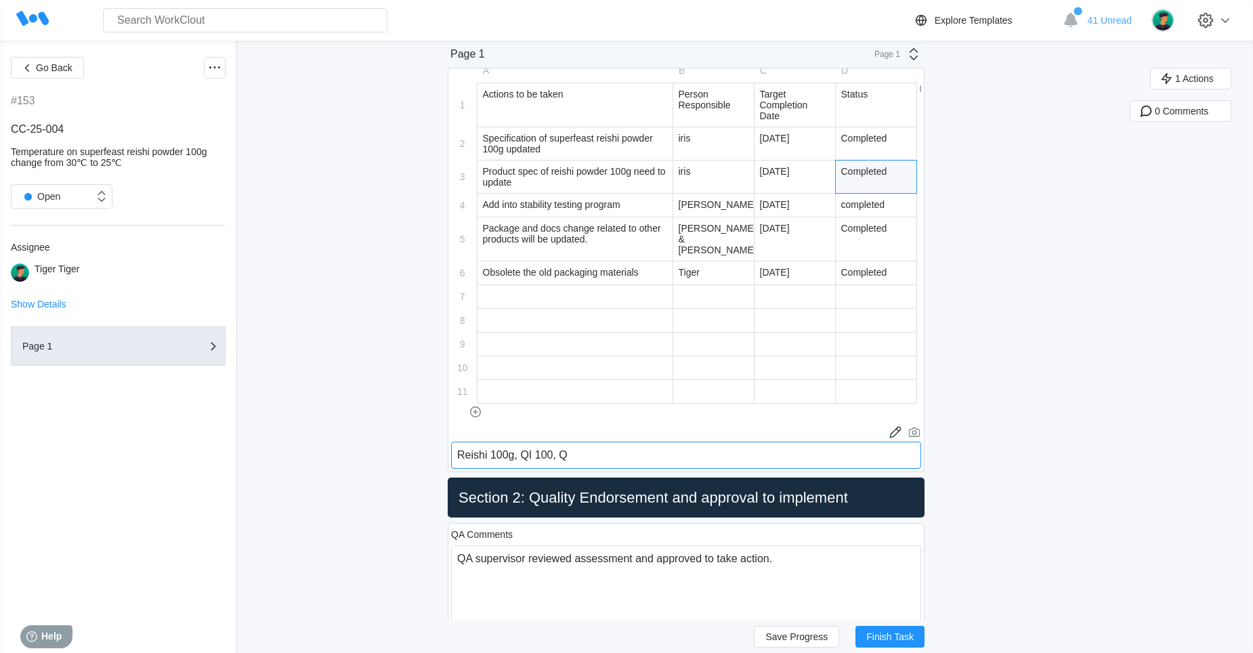
type textarea "Reishi 100g, QI 100, QI"
type textarea "x"
type textarea "Reishi 100g, QI 100, QII"
type textarea "x"
type textarea "Reishi 100g, QI 100, QI"
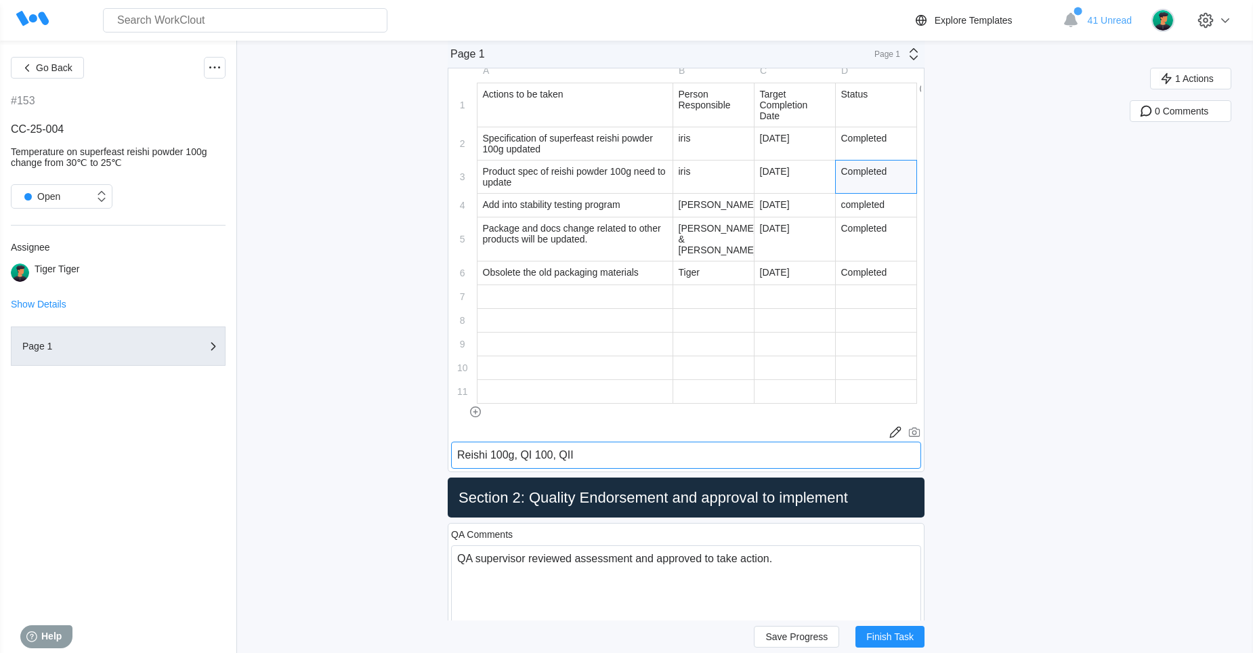
type textarea "x"
type textarea "Reishi 100g, QI 100, Q"
type textarea "x"
type textarea "Reishi 100g, QI 100,"
type textarea "x"
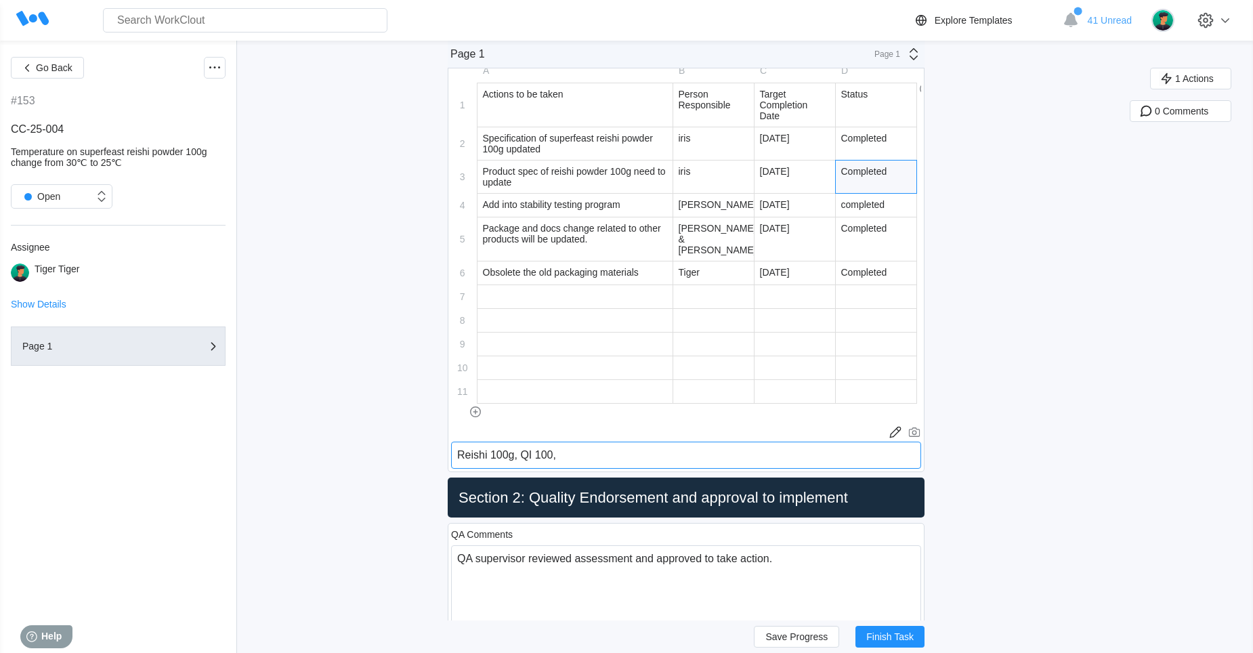
type textarea "Reishi 100g, QI 100,"
type textarea "x"
type textarea "Reishi 100g, QI 100"
type textarea "x"
type textarea "Reishi 100g, QI 100/"
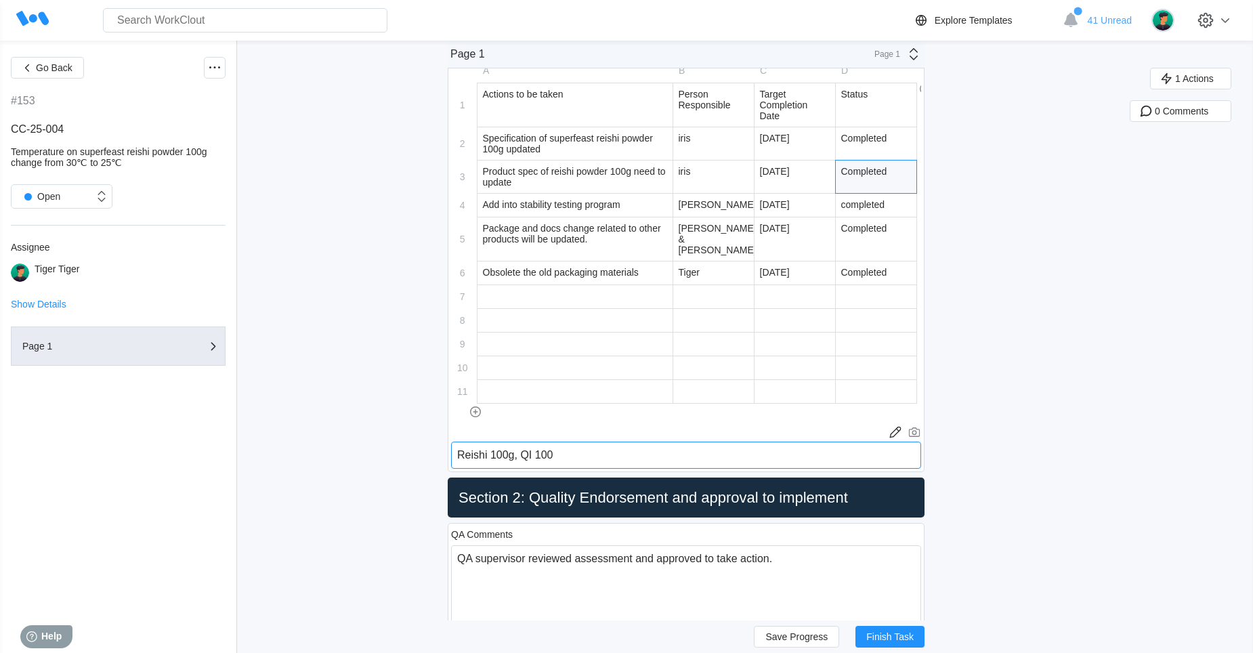
type textarea "x"
type textarea "Reishi 100g, QI 100/2"
type textarea "x"
type textarea "Reishi 100g, QI 100/25"
type textarea "x"
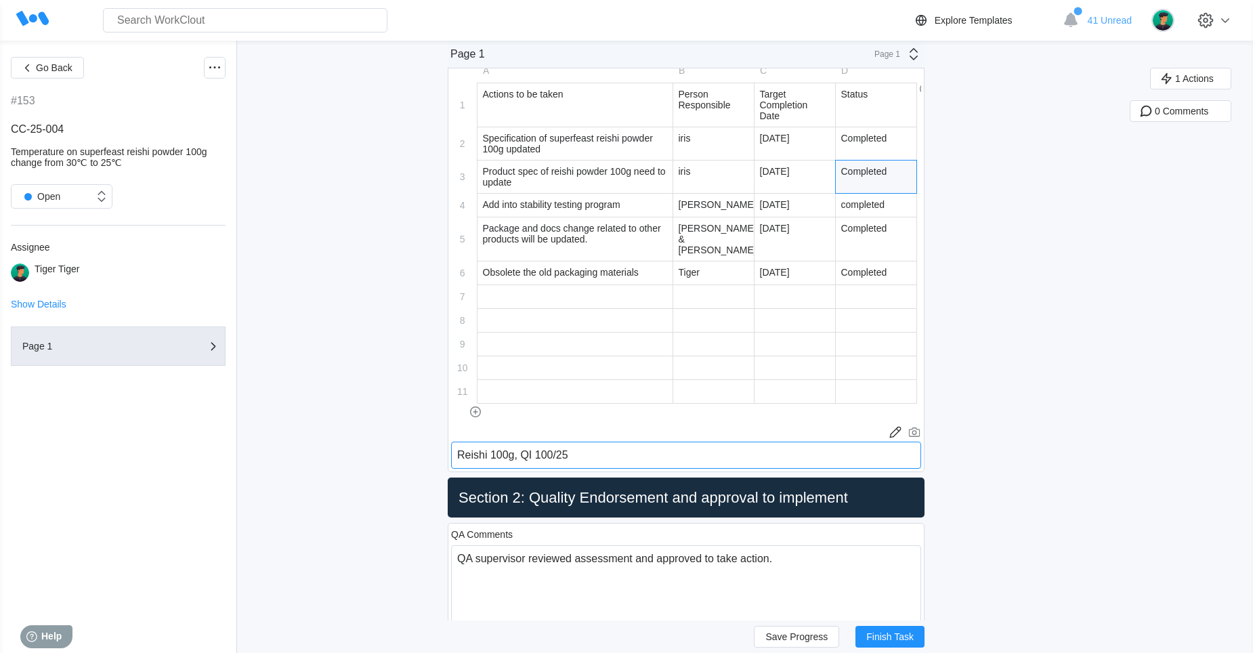
type textarea "Reishi 100g, QI 100/250"
type textarea "x"
type textarea "Reishi 100g, QI 100/250G"
type textarea "x"
type textarea "Reishi 100g, QI 100/250"
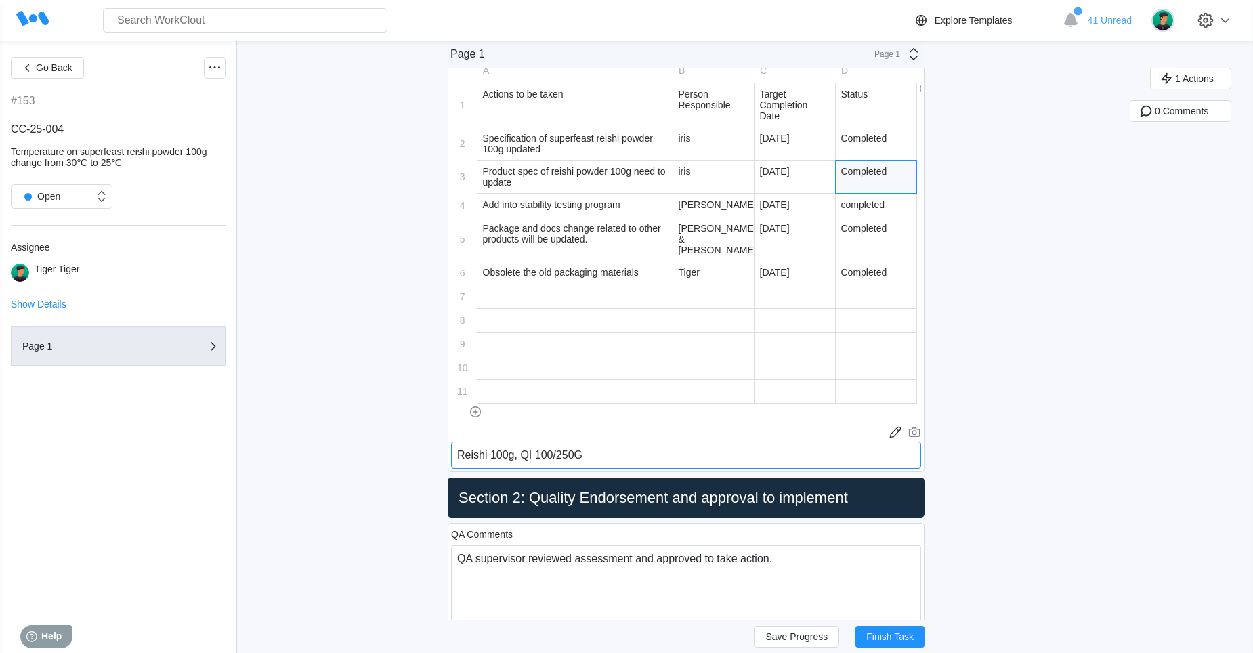
type textarea "x"
type textarea "Reishi 100g, QI 100/25"
type textarea "x"
type textarea "Reishi 100g, QI 100/2"
type textarea "x"
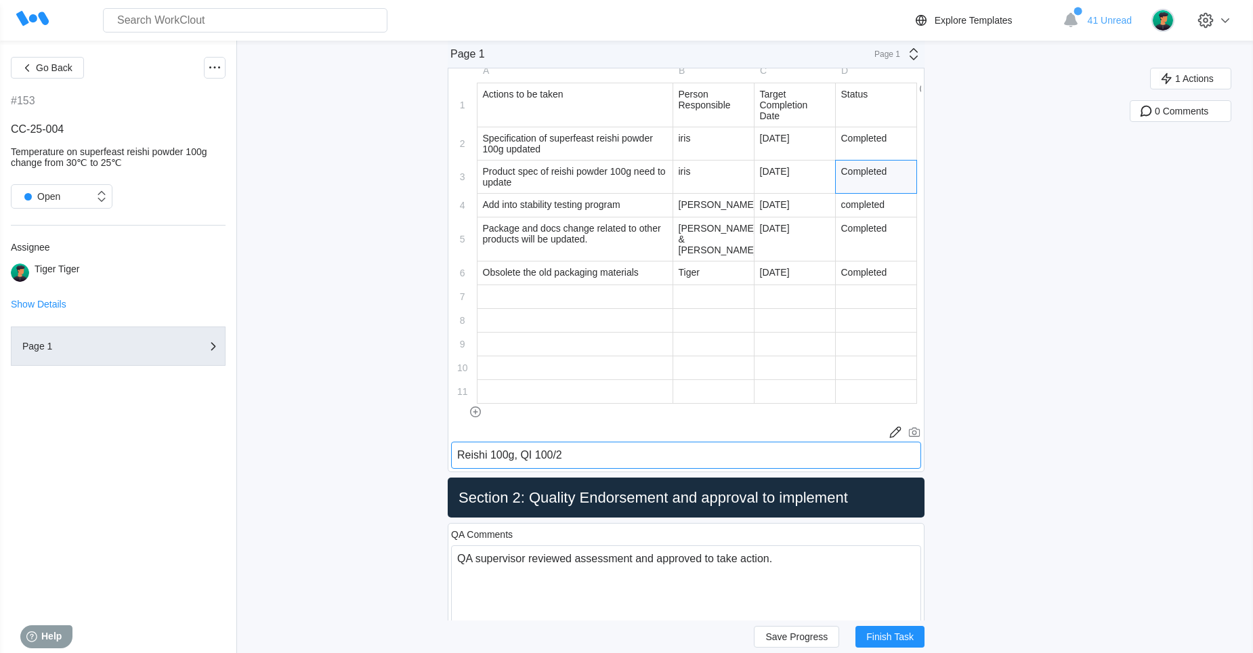
type textarea "Reishi 100g, QI 100/"
type textarea "x"
type textarea "Reishi 100g, QI 100/g"
type textarea "x"
type textarea "Reishi 100g, QI 100/"
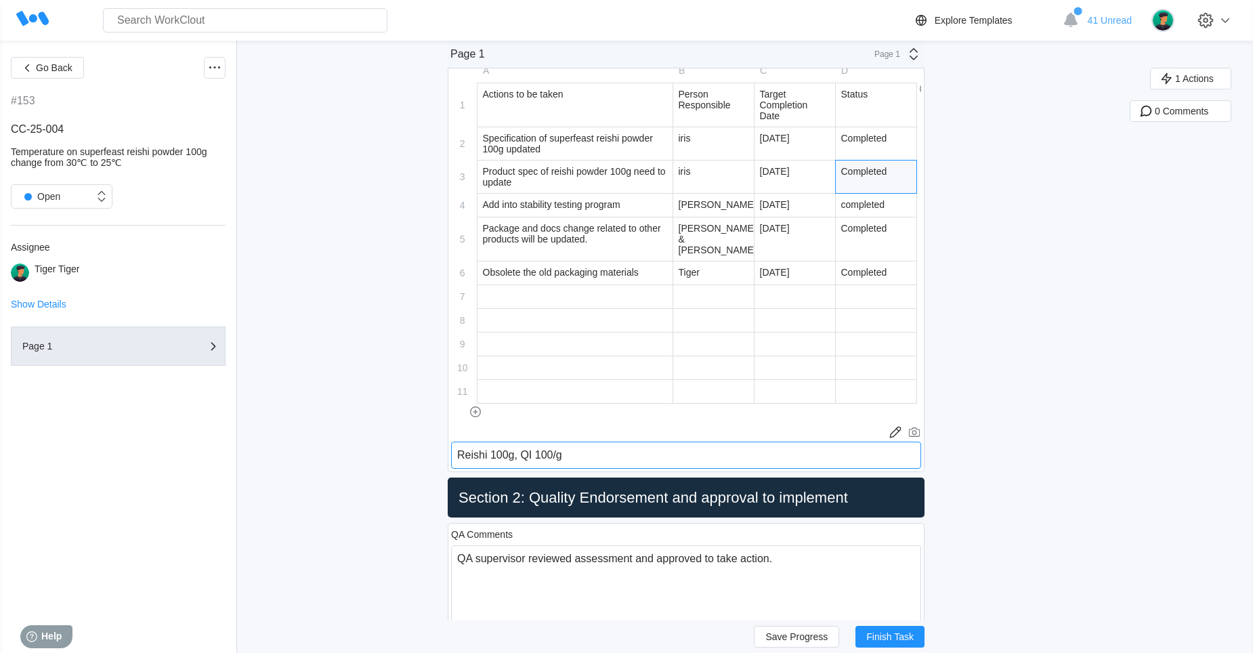
type textarea "x"
type textarea "Reishi 100g, QI 100"
type textarea "x"
type textarea "Reishi 100g, QI 100g"
type textarea "x"
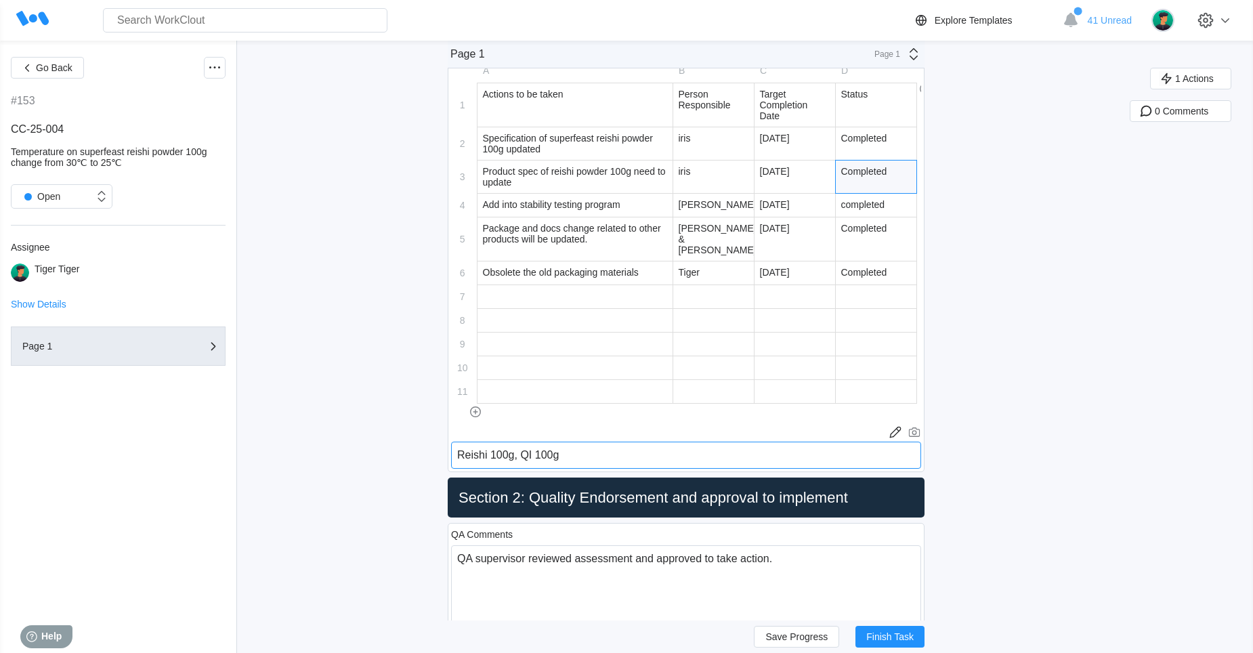
type textarea "Reishi 100g, QI 100g&"
type textarea "x"
type textarea "Reishi 100g, QI 100g&2"
type textarea "x"
type textarea "Reishi 100g, QI 100g&25"
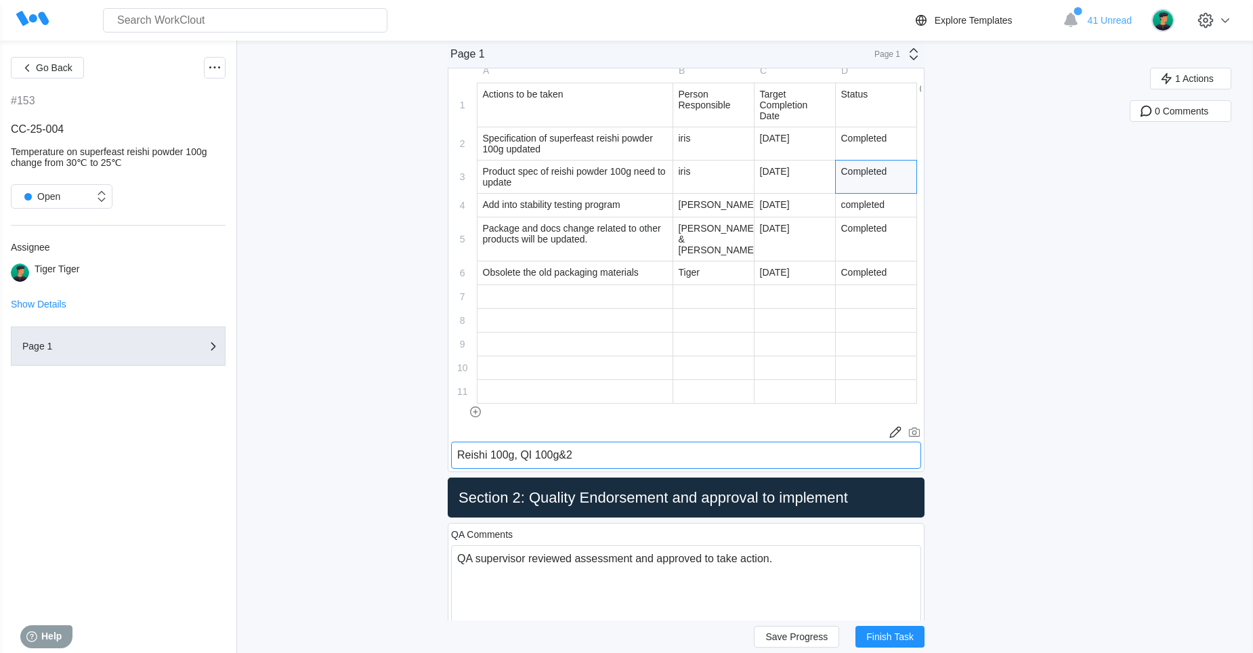
type textarea "x"
type textarea "Reishi 100g, QI 100g&250"
type textarea "x"
type textarea "Reishi 100g, QI 100g&250g"
type textarea "x"
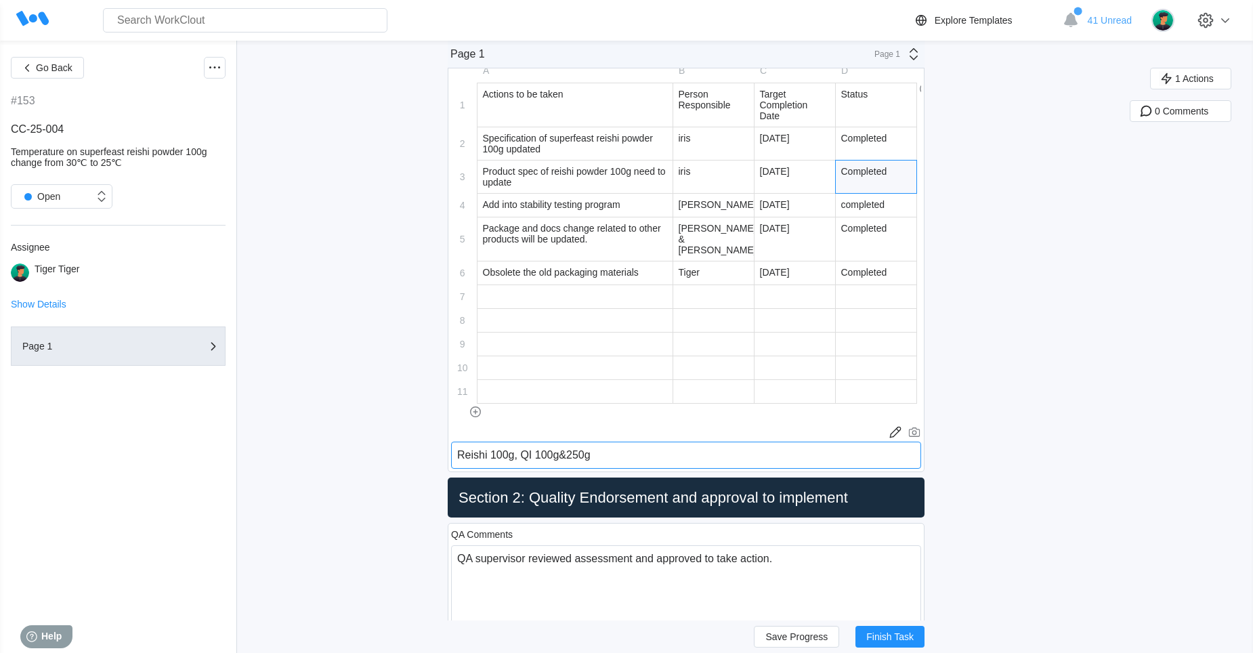
type textarea "Reishi 100g, QI 100g&250g,"
type textarea "x"
type textarea "Reishi 100g, QI 100g&250g,"
type textarea "x"
type textarea "Reishi 100g, QI 100g&250g, I"
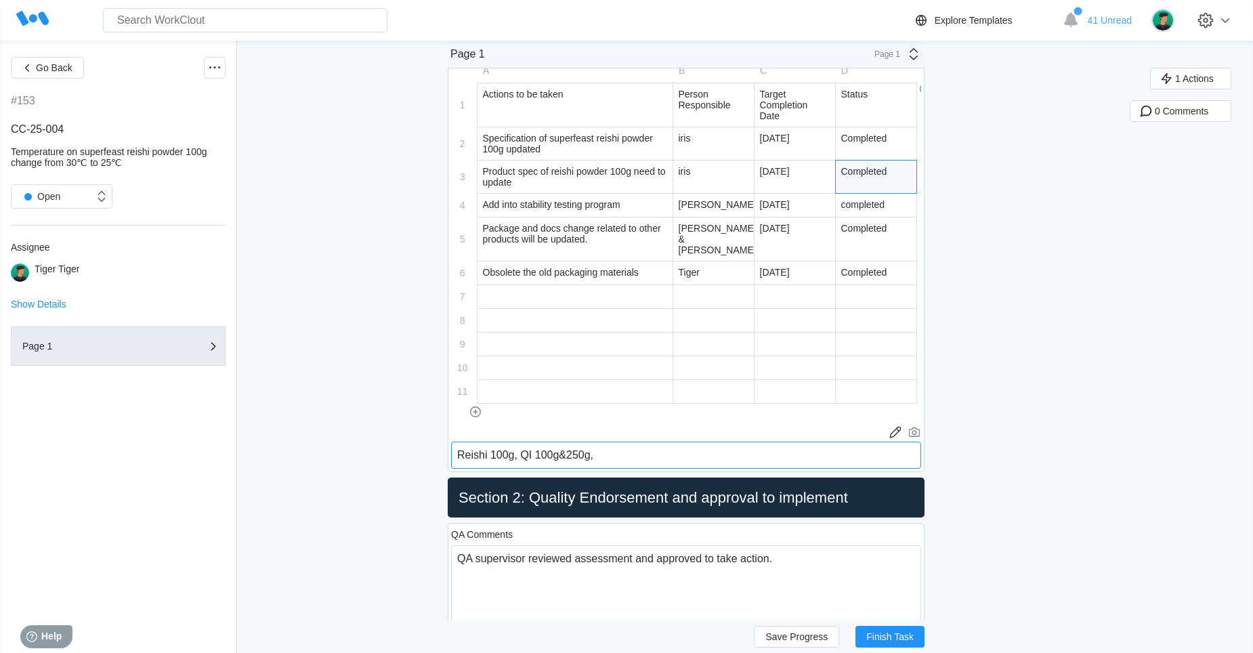
type textarea "x"
type textarea "Reishi 100g, QI 100g&250g, I"
type textarea "x"
type textarea "Reishi 100g, QI 100g&250g, I a"
type textarea "x"
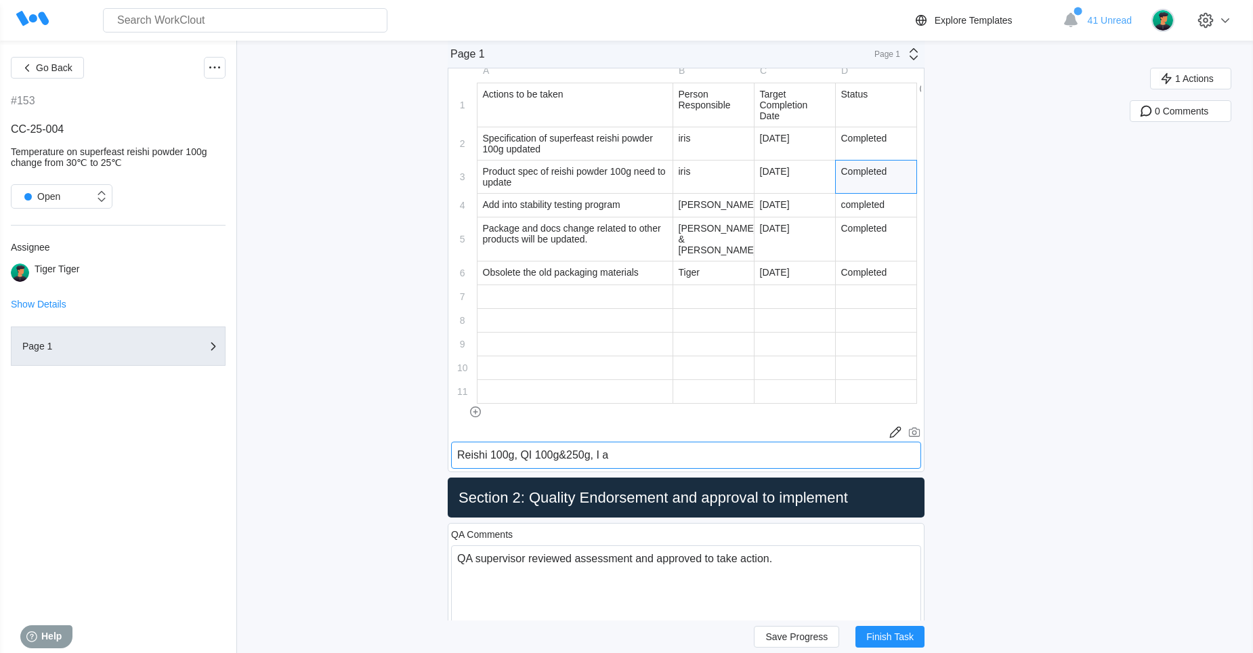
type textarea "Reishi 100g, QI 100g&250g, I am"
type textarea "x"
type textarea "Reishi 100g, QI 100g&250g, I a"
type textarea "x"
type textarea "Reishi 100g, QI 100g&250g, I"
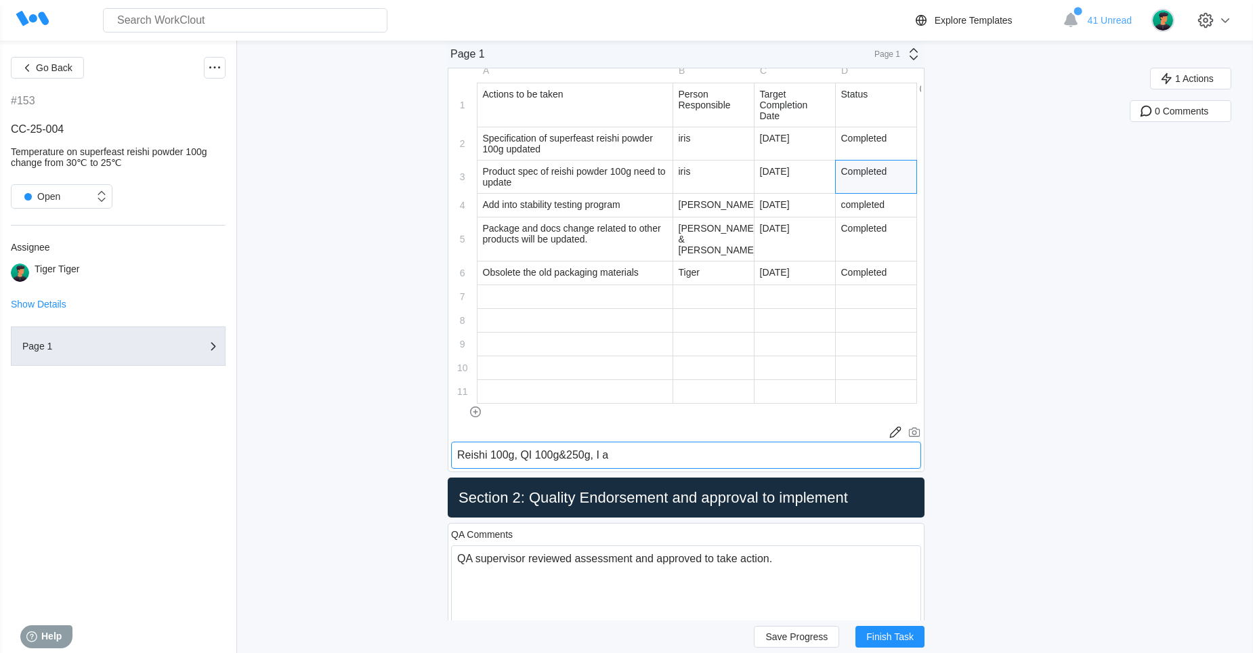
type textarea "x"
type textarea "Reishi 100g, QI 100g&250g, I A"
type textarea "x"
type textarea "Reishi 100g, QI 100g&250g, I AM"
type textarea "x"
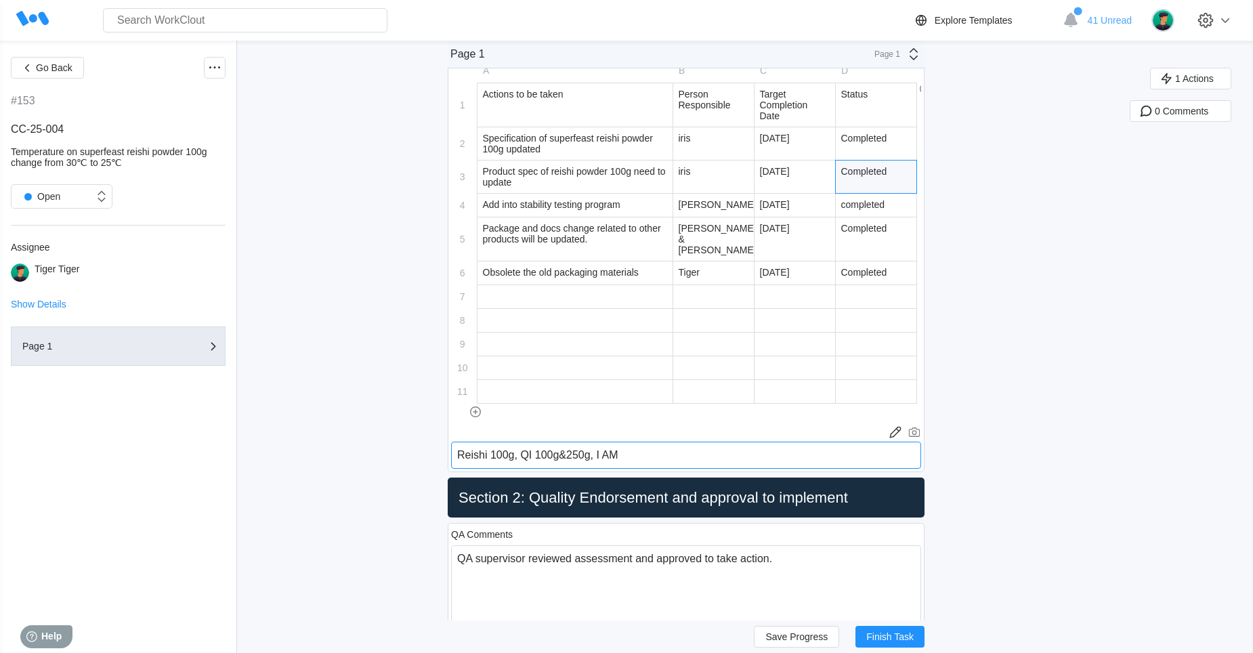
type textarea "Reishi 100g, QI 100g&250g, I AM"
type textarea "x"
type textarea "Reishi 100g, QI 100g&250g, I AM G"
type textarea "x"
type textarea "Reishi 100g, QI 100g&250g, I AM GA"
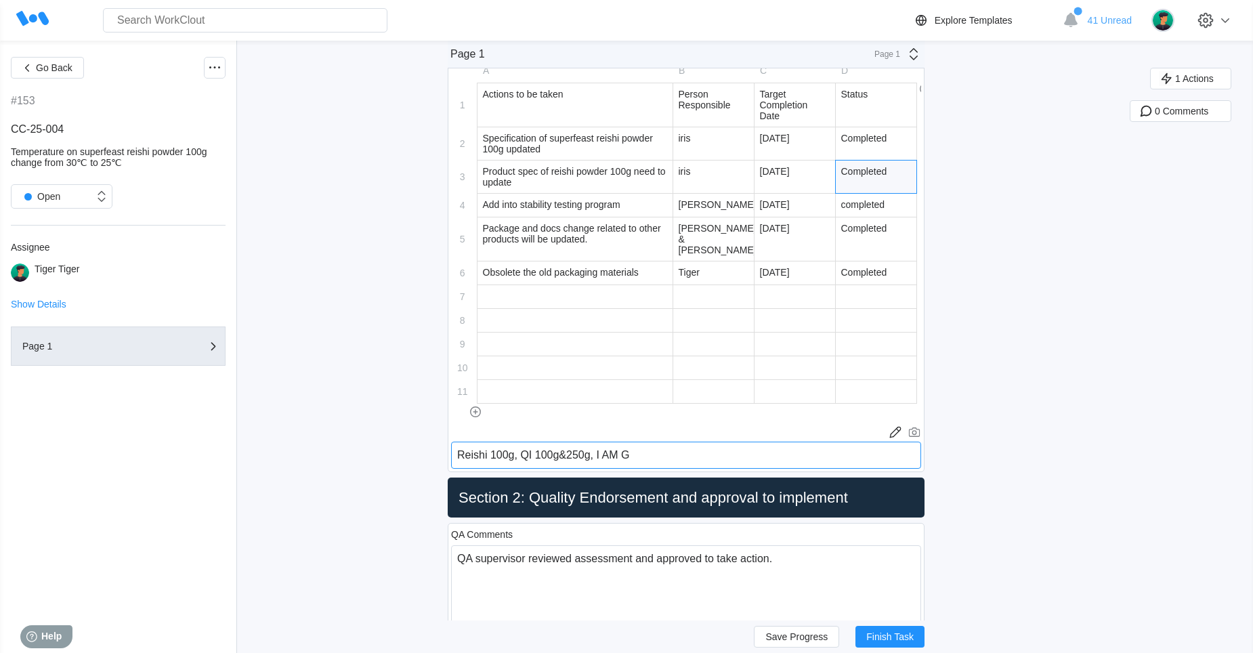
type textarea "x"
type textarea "Reishi 100g, QI 100g&250g, I AM GAi"
type textarea "x"
type textarea "Reishi 100g, QI 100g&250g, I AM GAia"
type textarea "x"
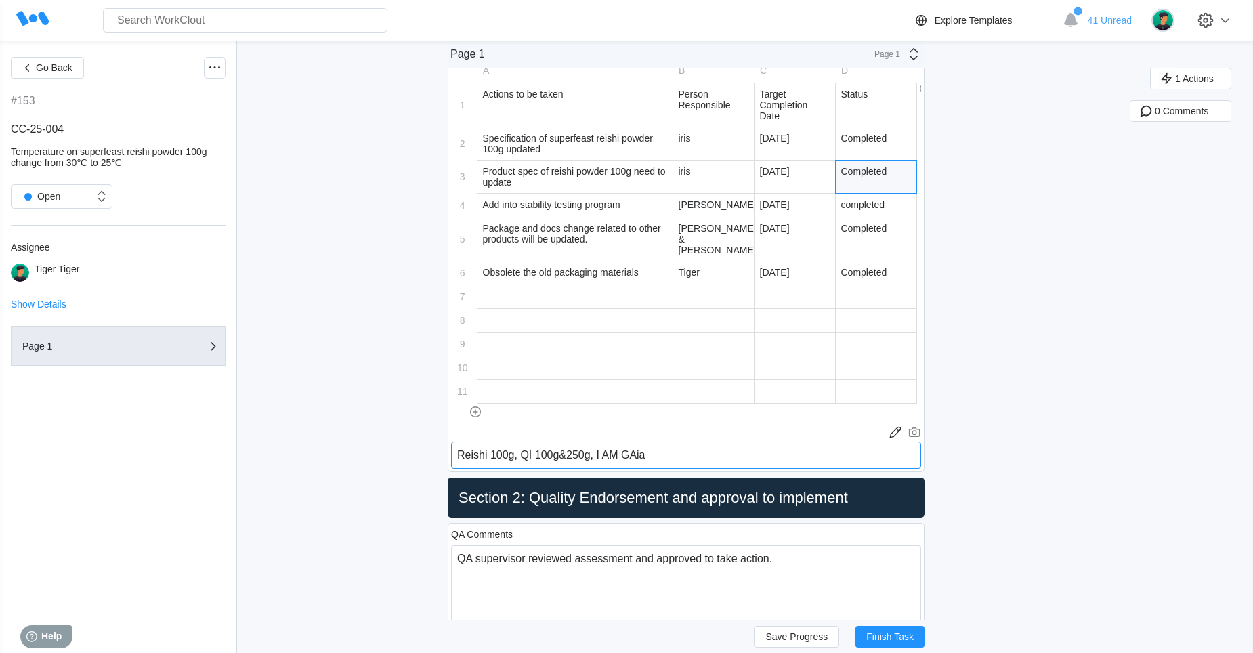
type textarea "Reishi 100g, QI 100g&250g, I AM GAi"
type textarea "x"
type textarea "Reishi 100g, QI 100g&250g, I AM GA"
type textarea "x"
type textarea "Reishi 100g, QI 100g&250g, I AM GAi"
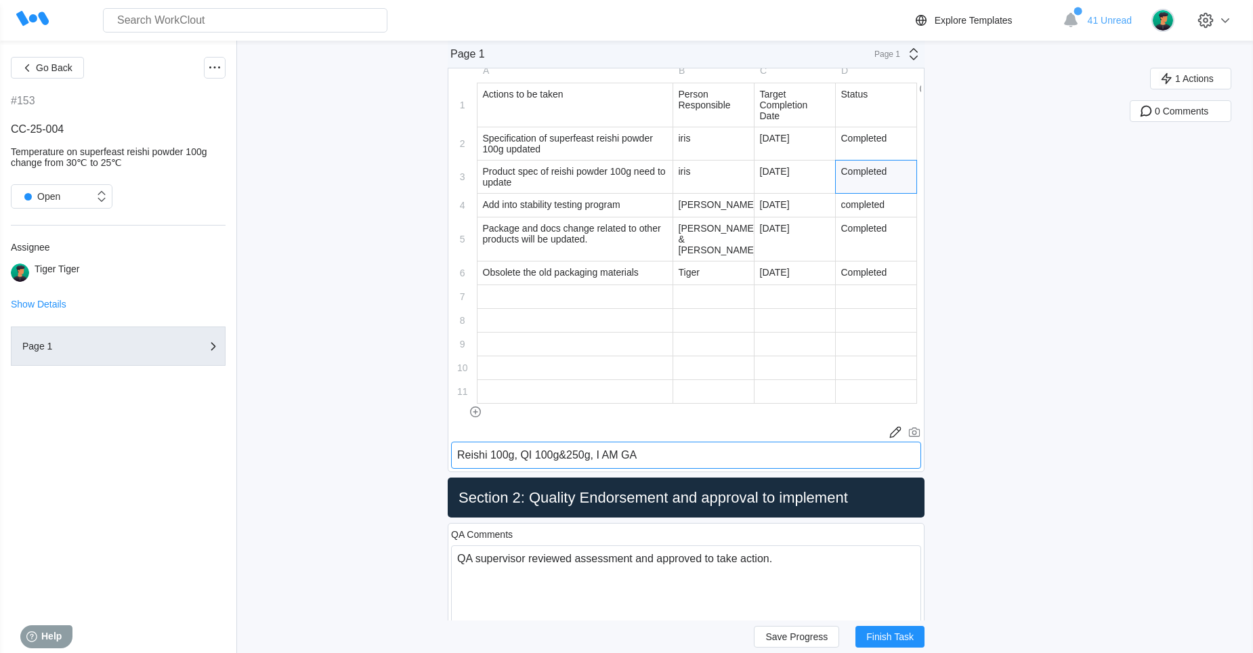
type textarea "x"
type textarea "Reishi 100g, QI 100g&250g, I AM GA"
type textarea "x"
type textarea "Reishi 100g, QI 100g&250g, I AM G"
type textarea "x"
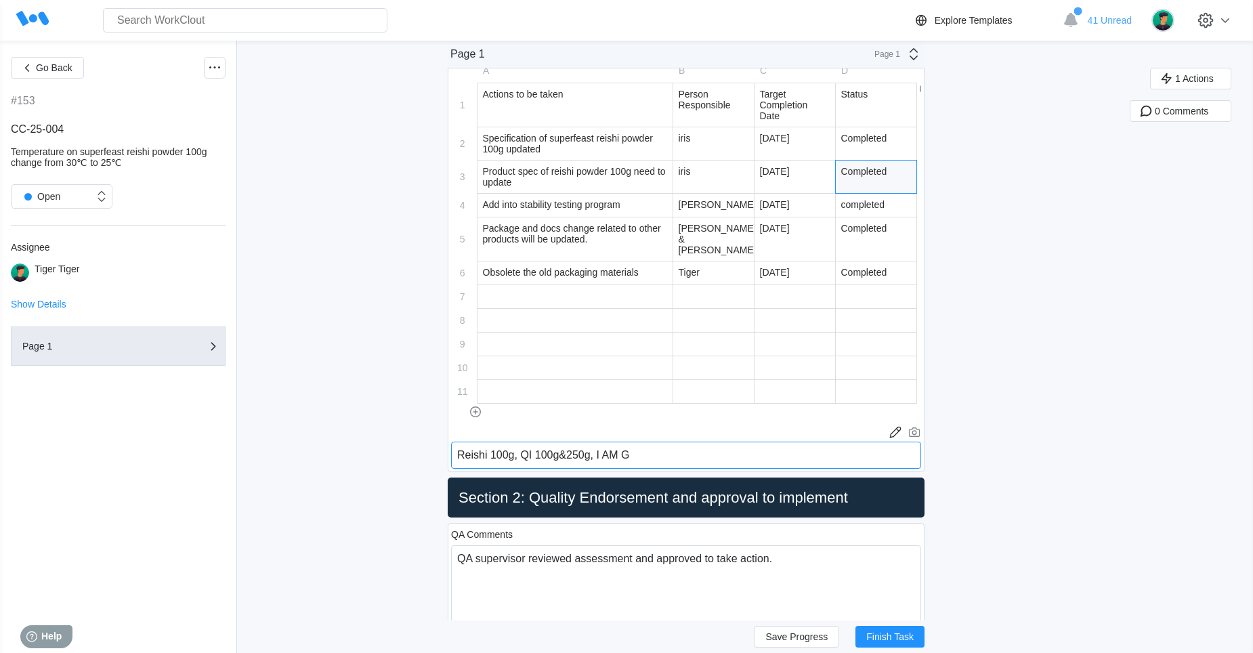
type textarea "Reishi 100g, QI 100g&250g, I AM"
type textarea "x"
type textarea "Reishi 100g, QI 100g&250g, I AM G"
type textarea "x"
type textarea "Reishi 100g, QI 100g&250g, I AM Ga"
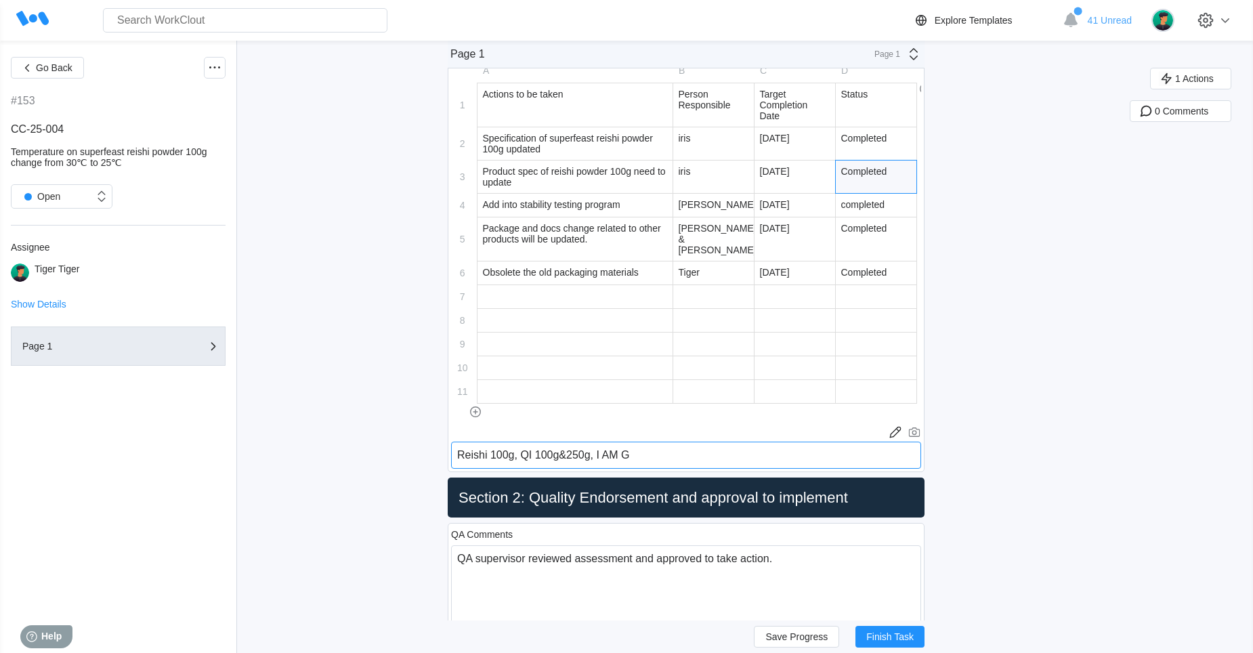
type textarea "x"
type textarea "Reishi 100g, QI 100g&250g, I AM Gai"
type textarea "x"
type textarea "Reishi 100g, QI 100g&250g, I AM Gaia"
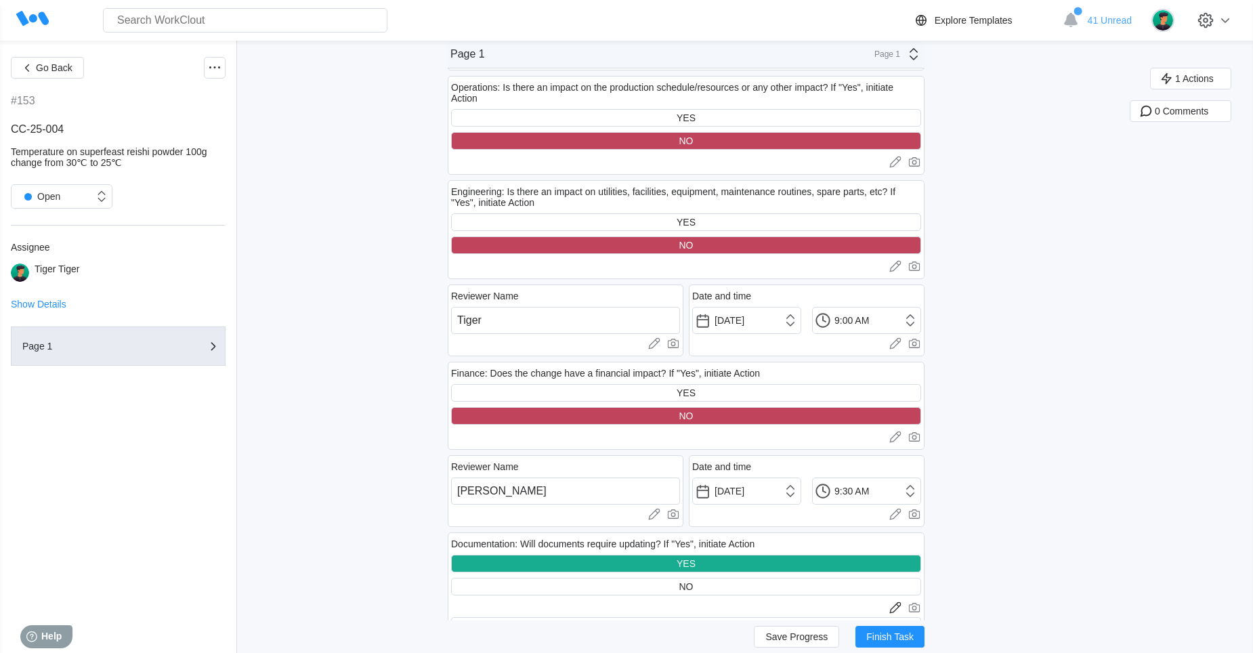
scroll to position [2303, 0]
